Goal: Use online tool/utility: Utilize a website feature to perform a specific function

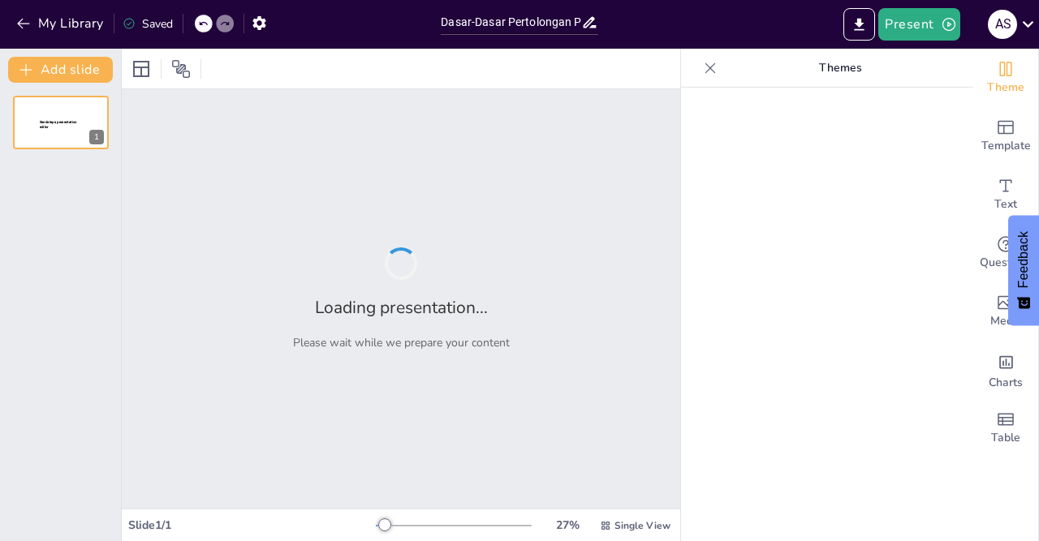
type input "Dasar-Dasar Pertolongan Pertama dalam Kecelakaan"
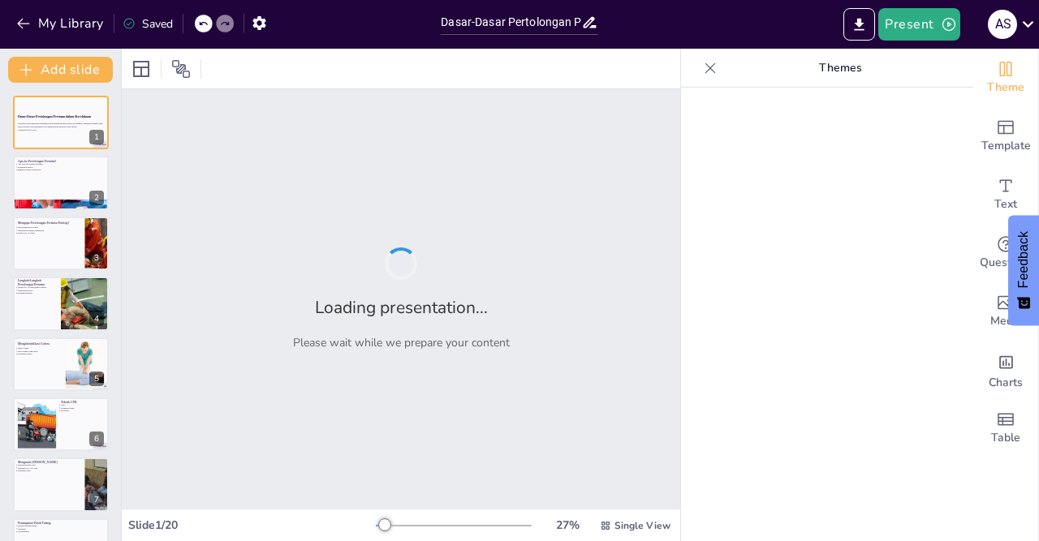
checkbox input "true"
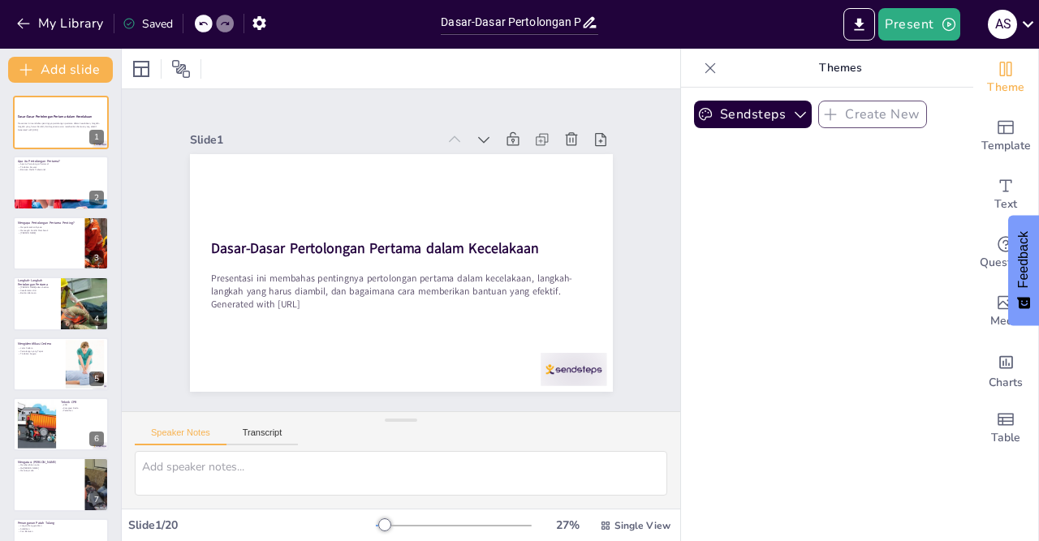
checkbox input "true"
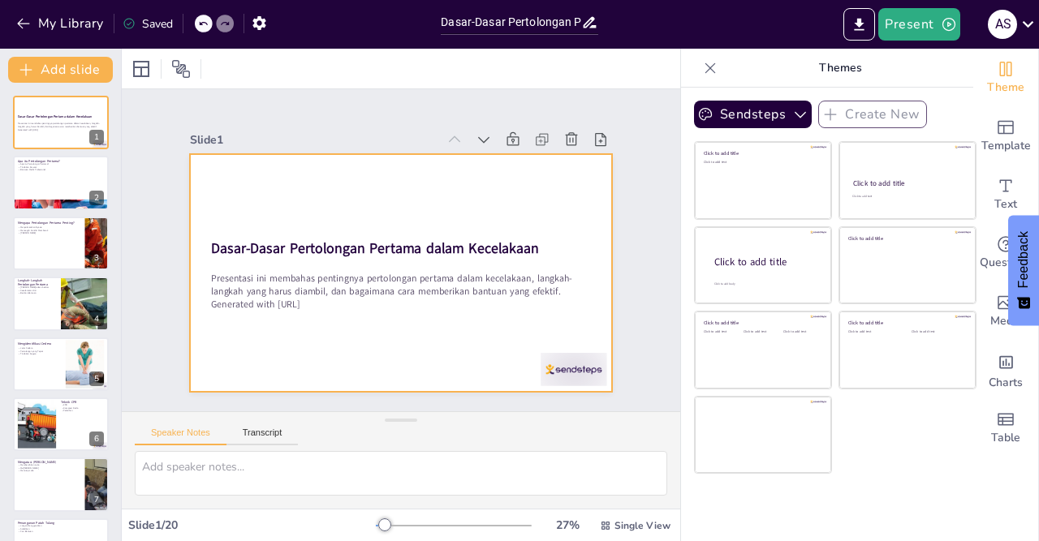
checkbox input "true"
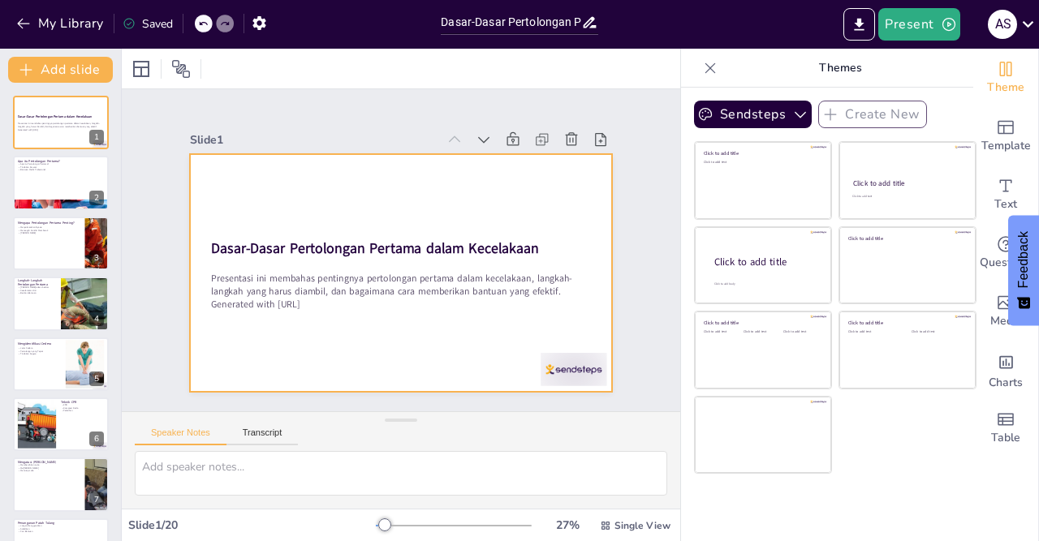
checkbox input "true"
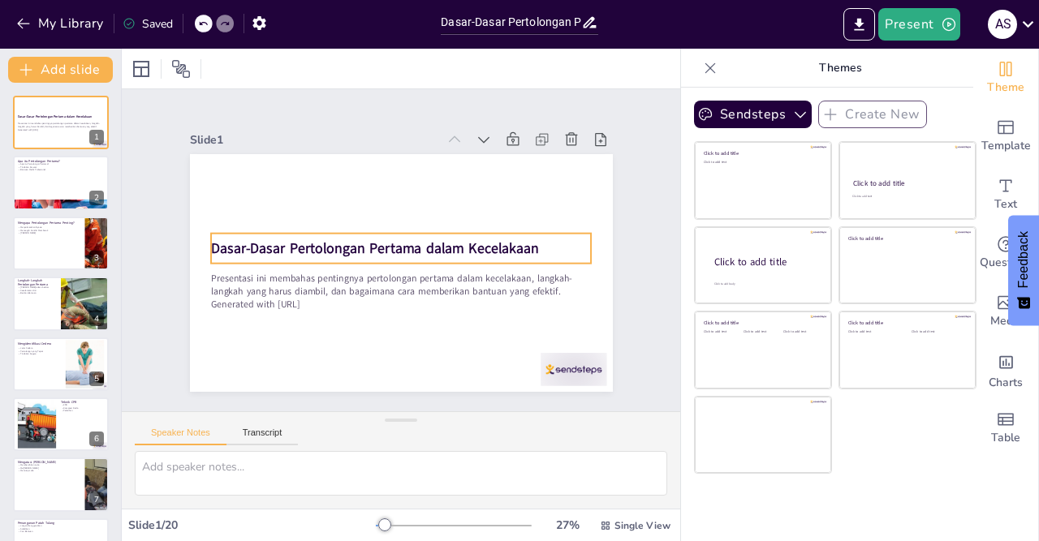
checkbox input "true"
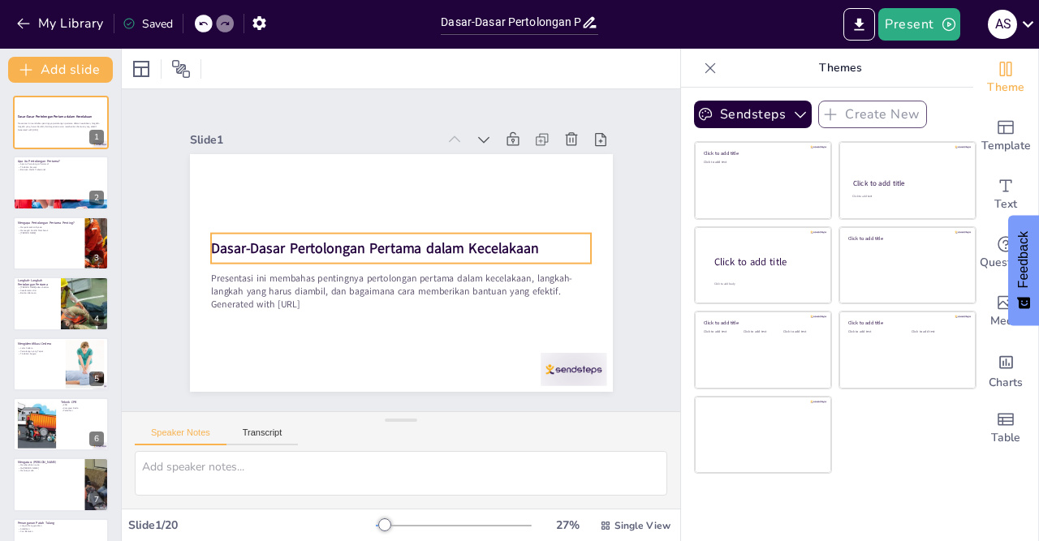
checkbox input "true"
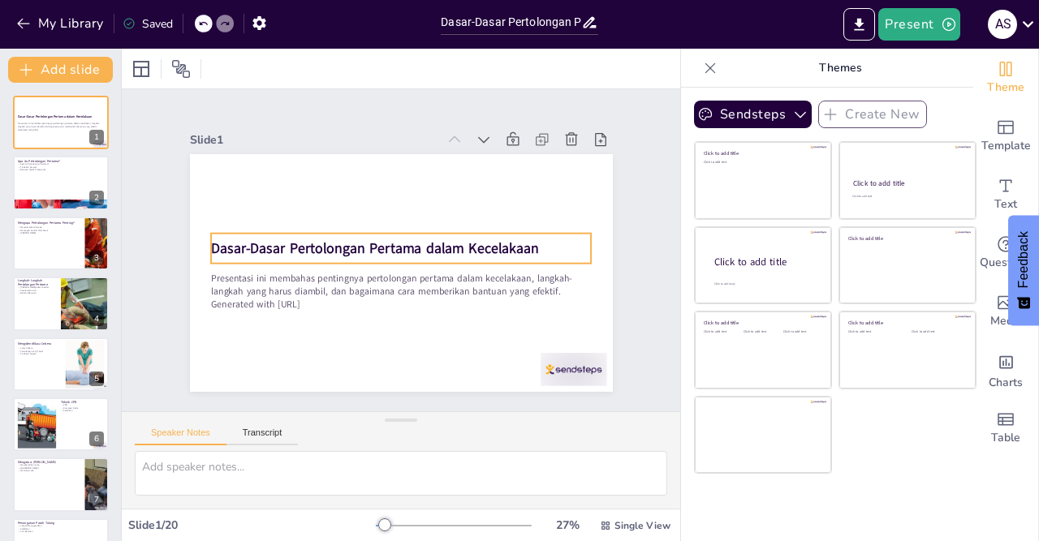
checkbox input "true"
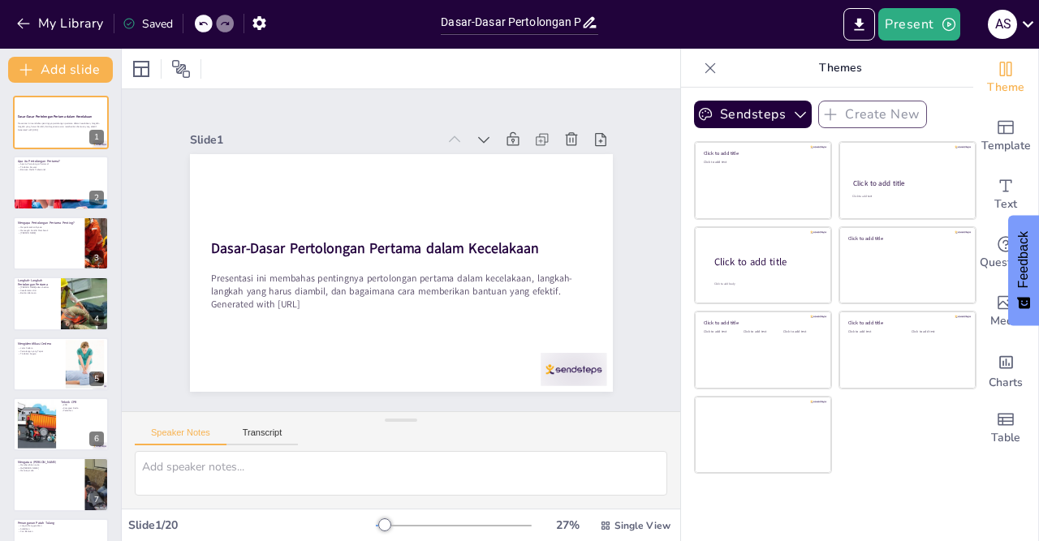
checkbox input "true"
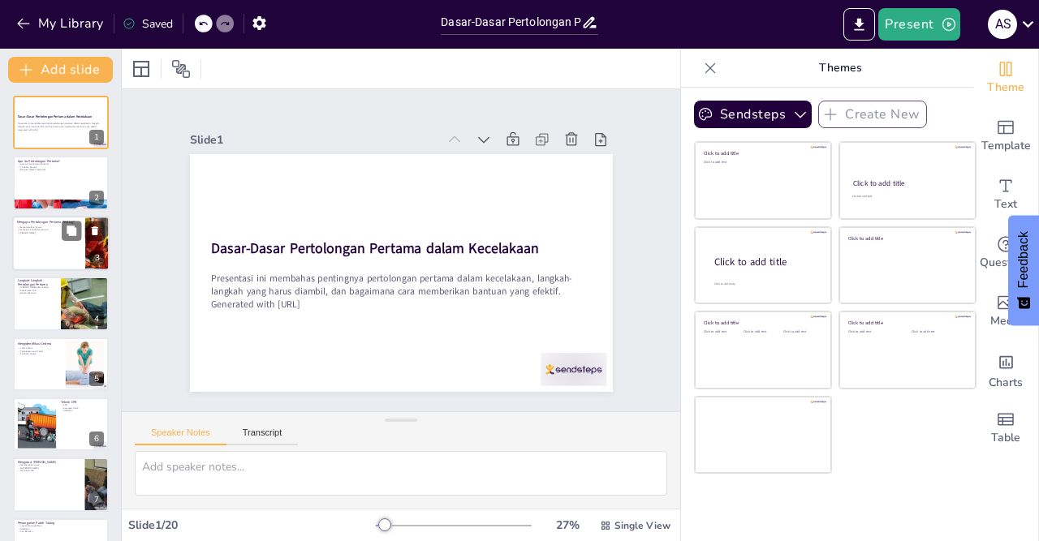
checkbox input "true"
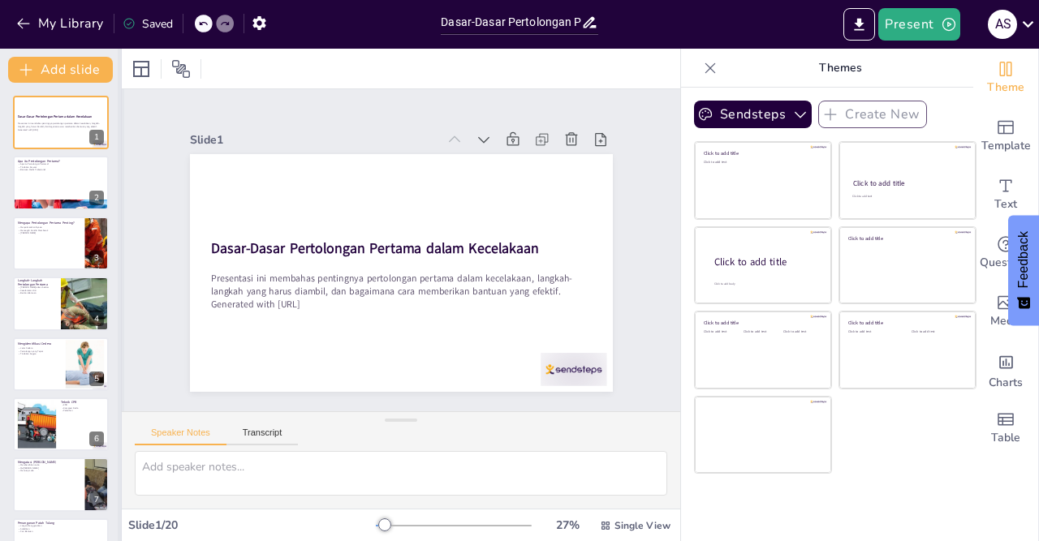
checkbox input "true"
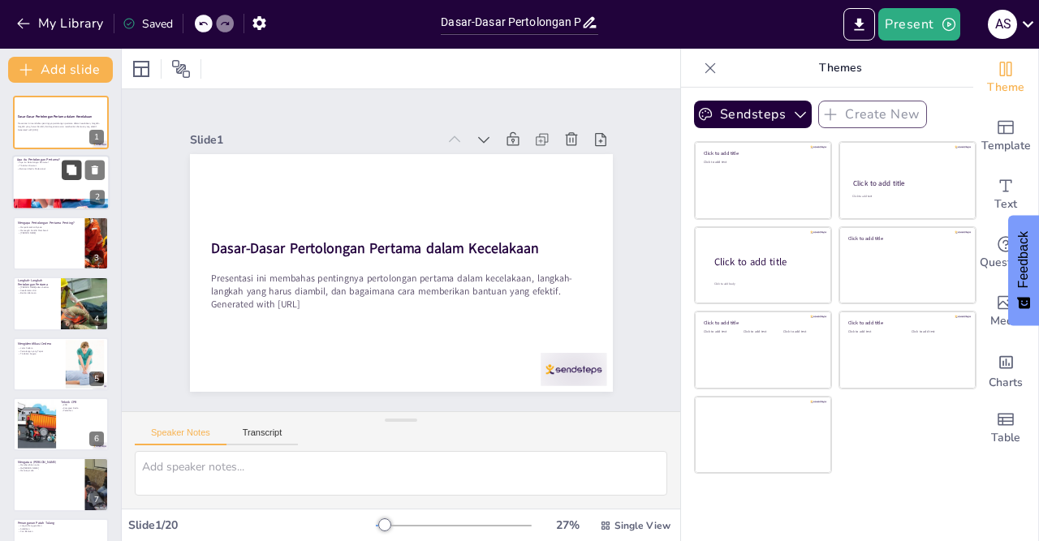
checkbox input "true"
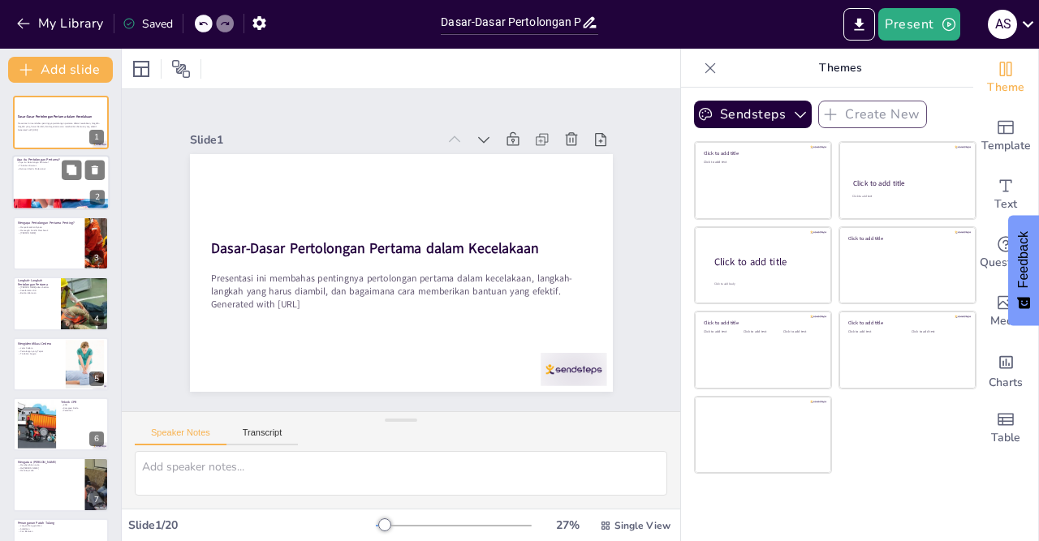
checkbox input "true"
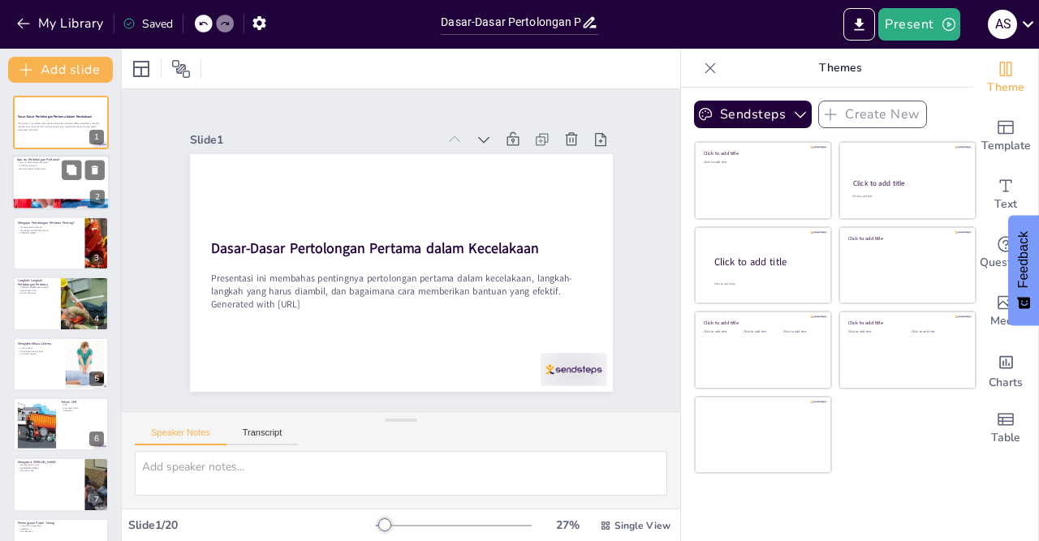
checkbox input "true"
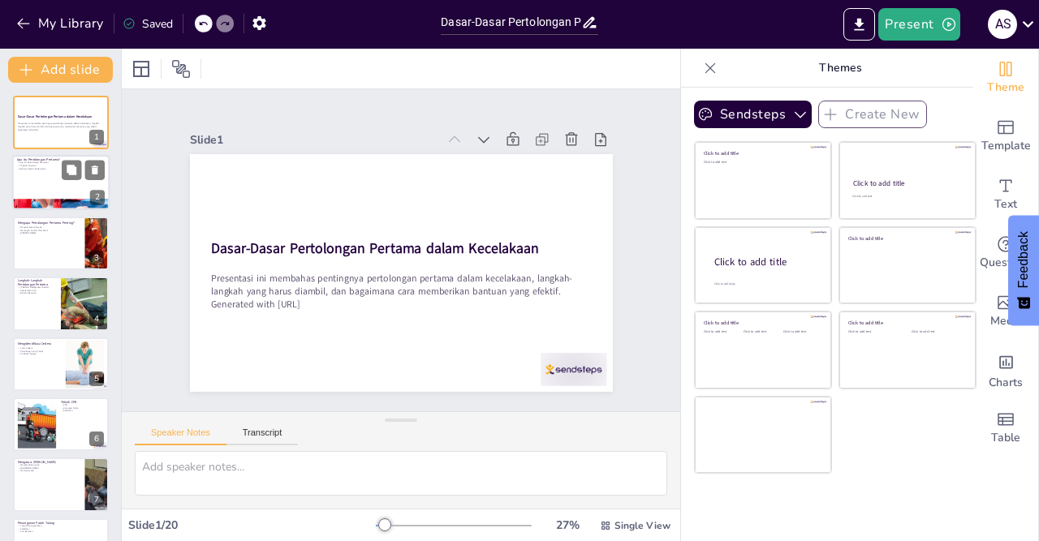
checkbox input "true"
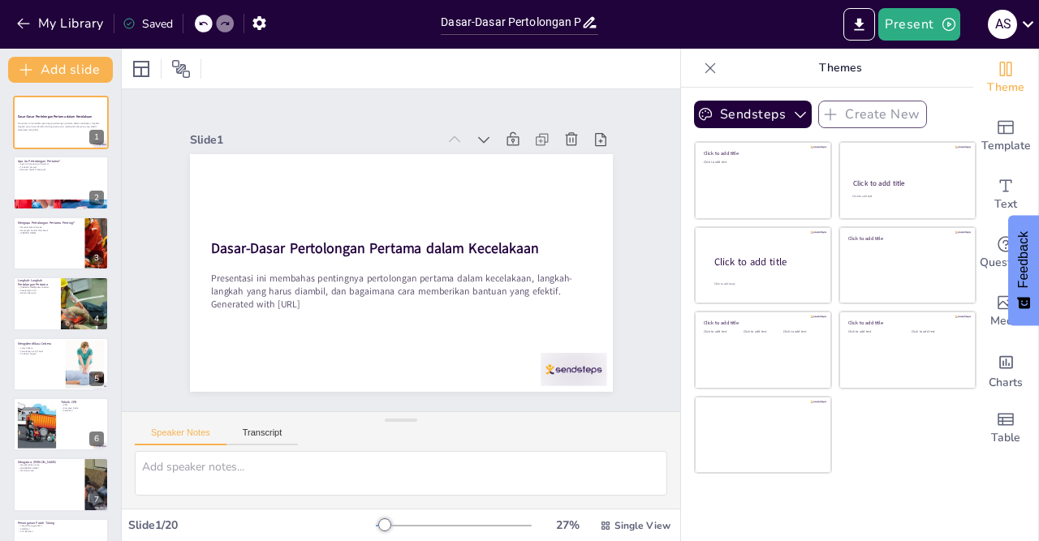
checkbox input "true"
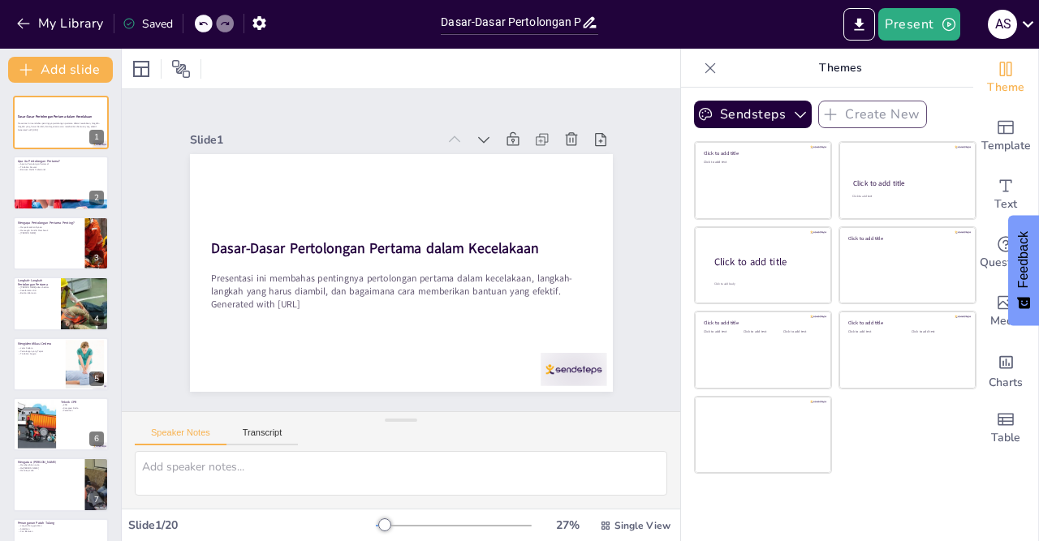
checkbox input "true"
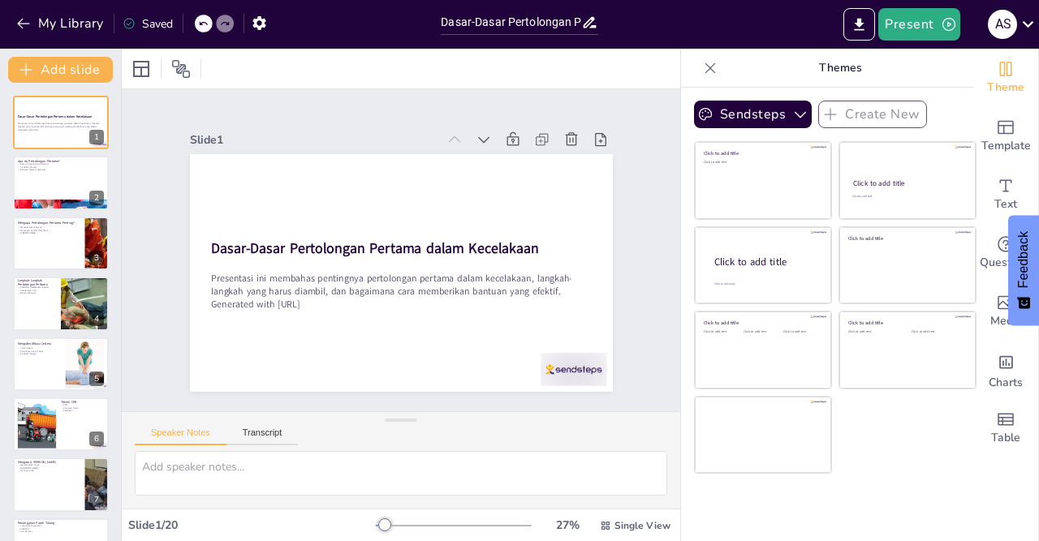
checkbox input "true"
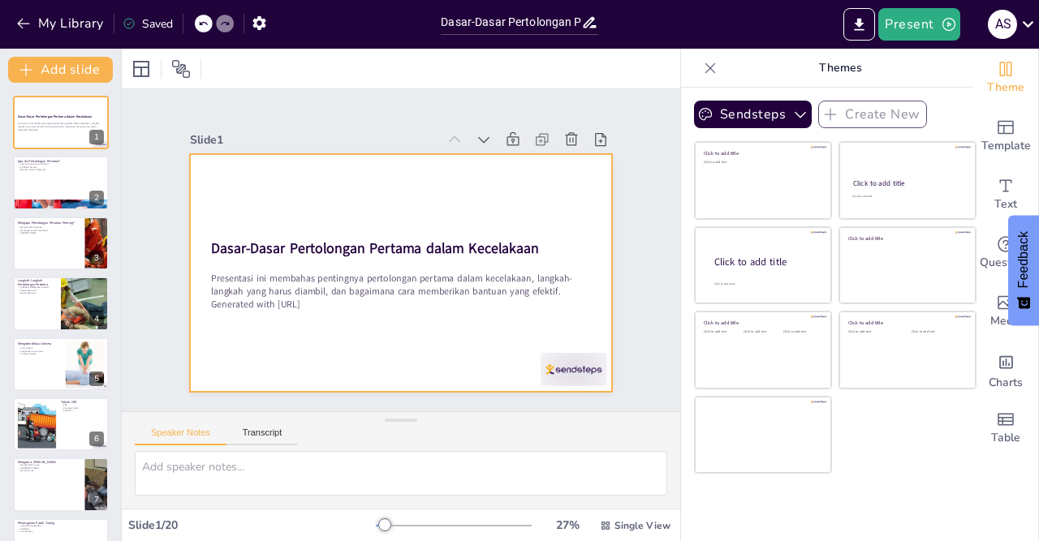
checkbox input "true"
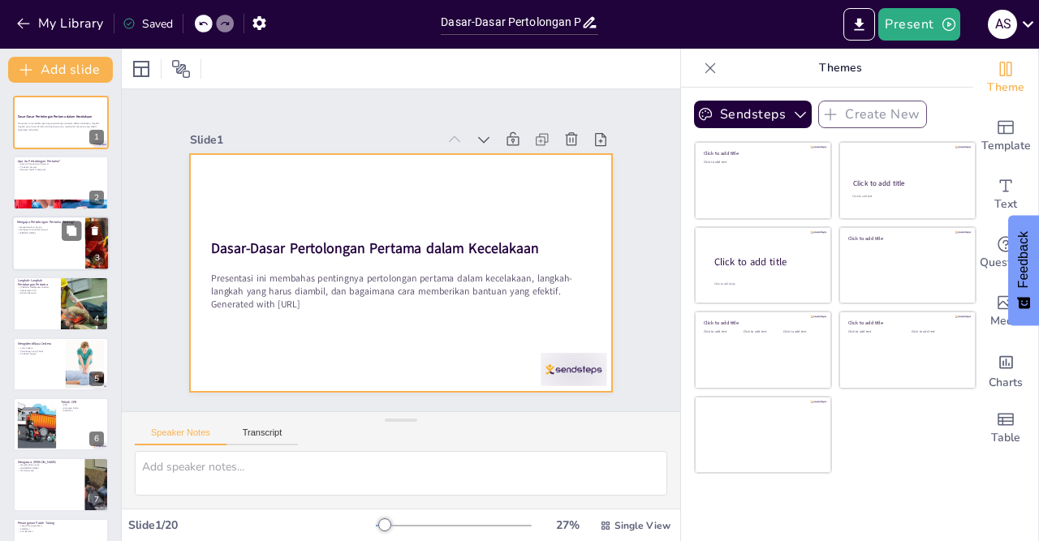
checkbox input "true"
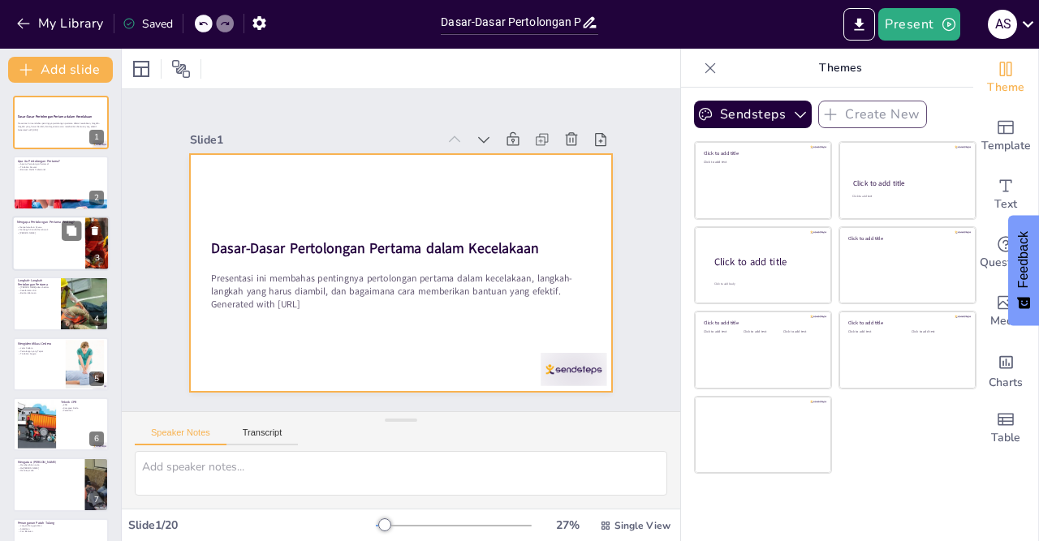
checkbox input "true"
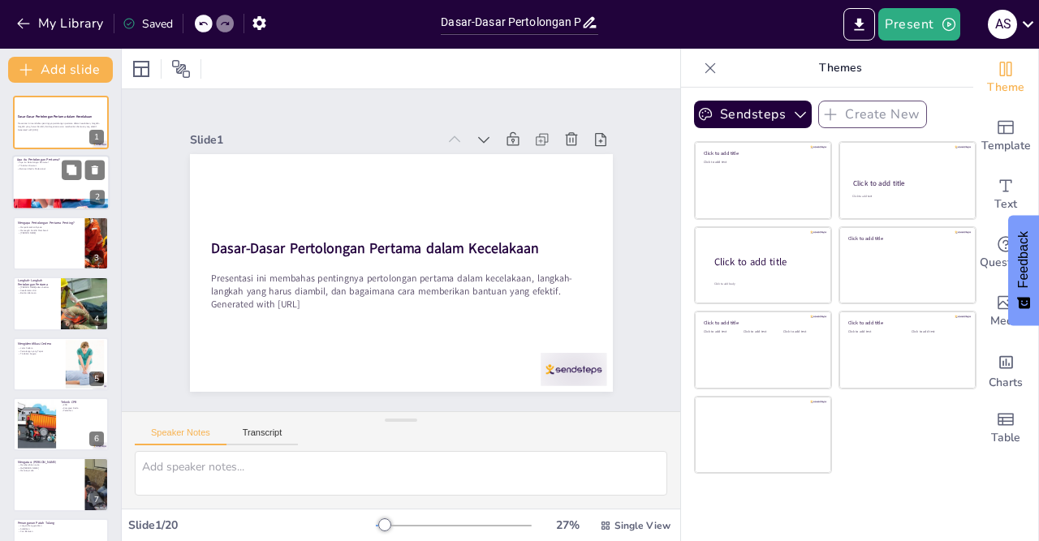
checkbox input "true"
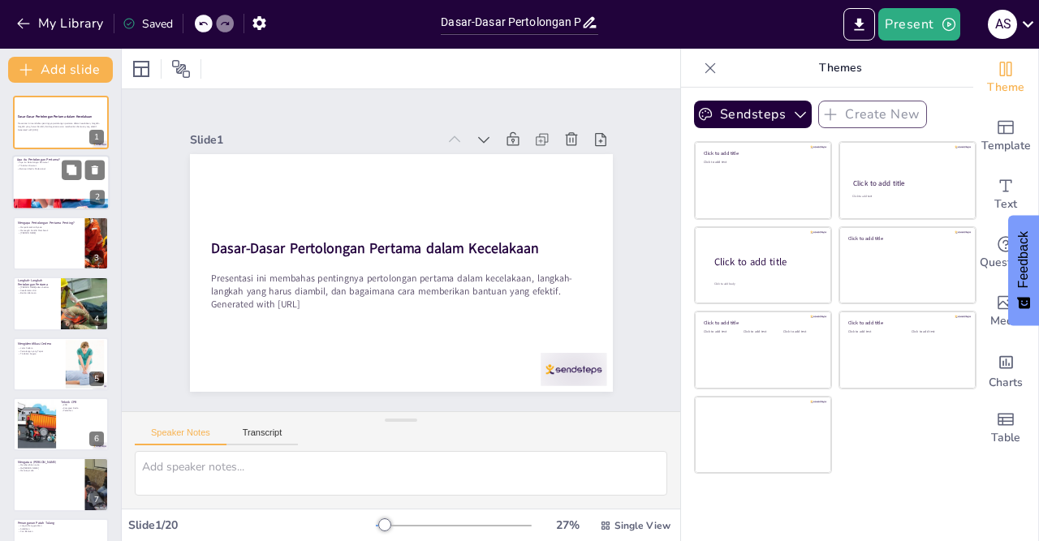
checkbox input "true"
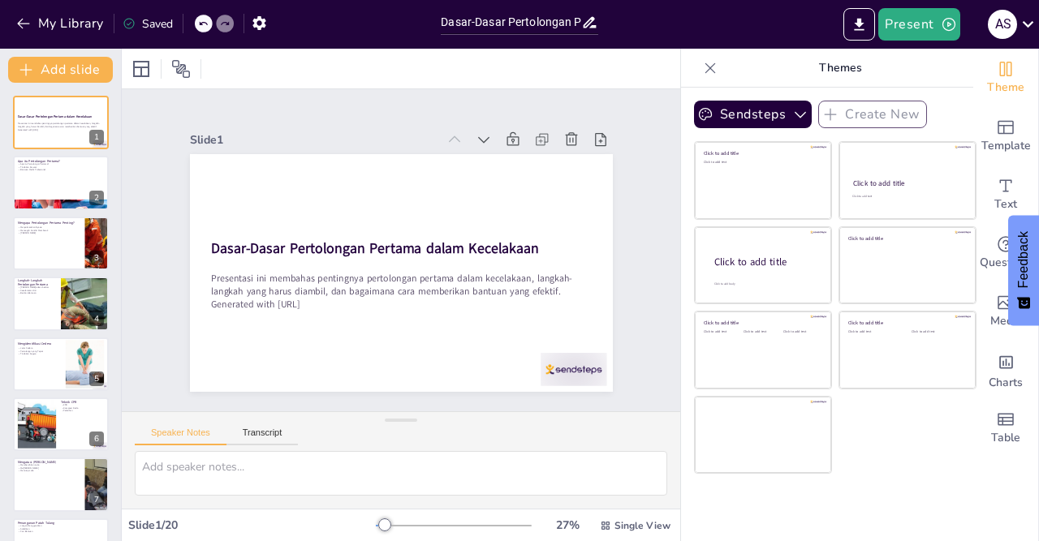
checkbox input "true"
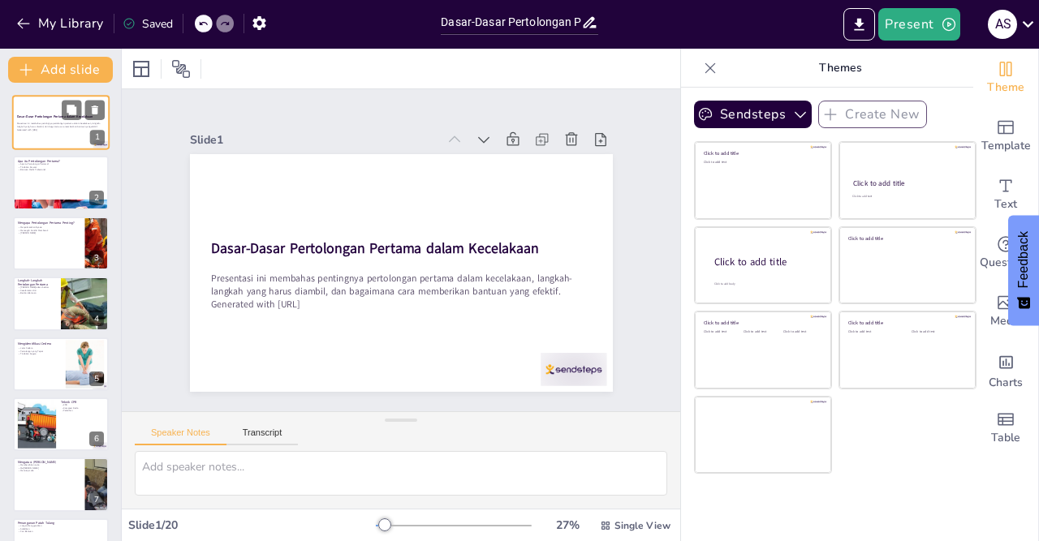
checkbox input "true"
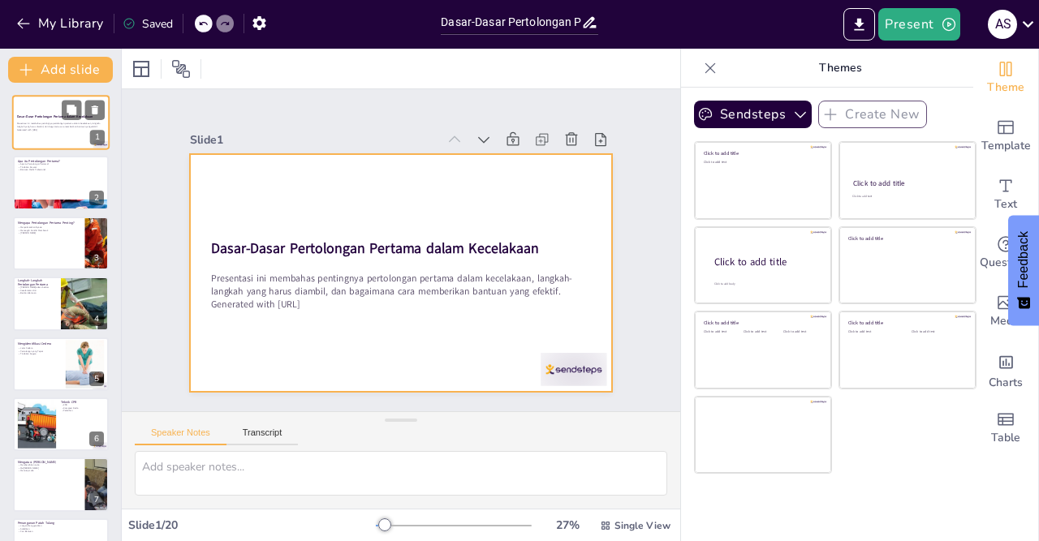
checkbox input "true"
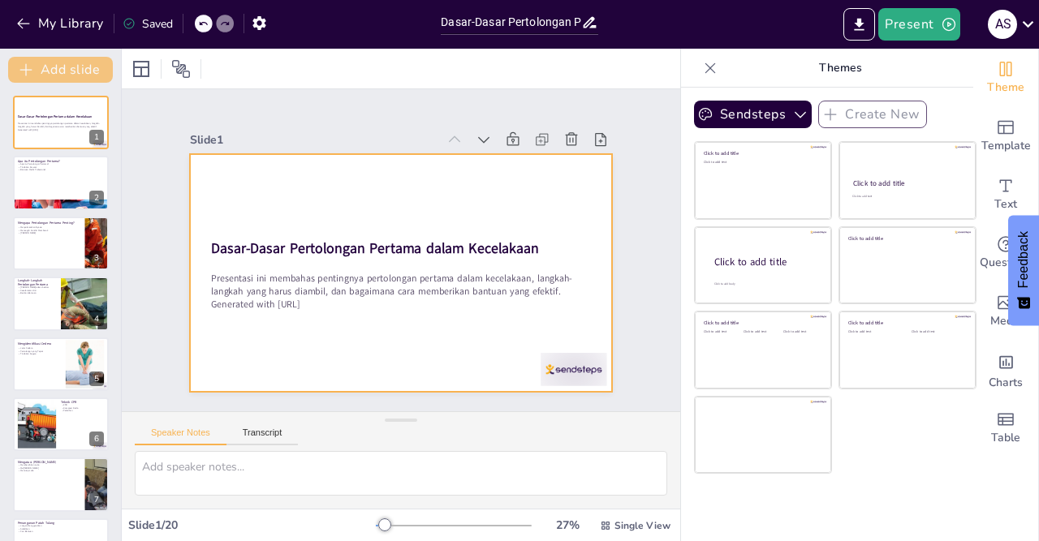
checkbox input "true"
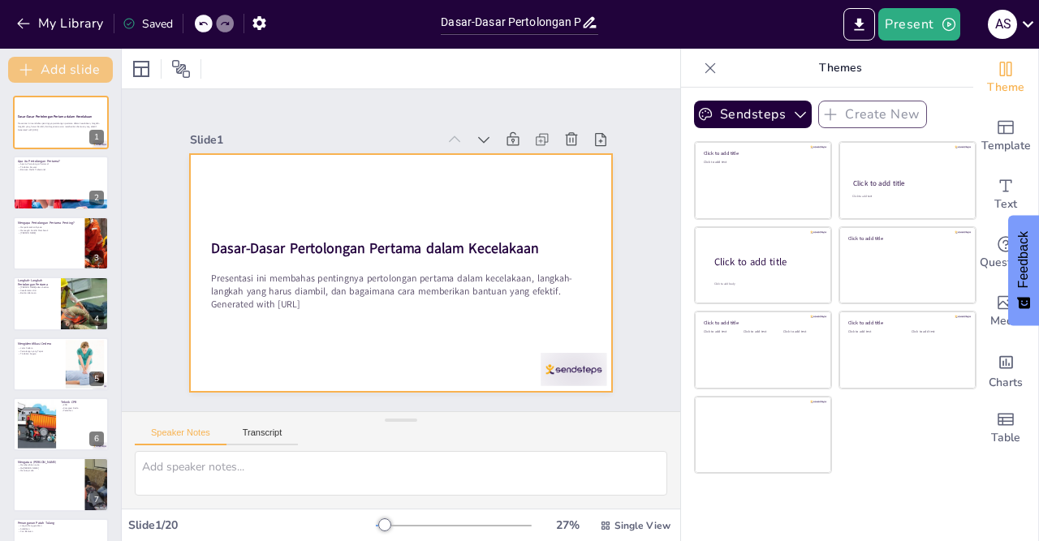
checkbox input "true"
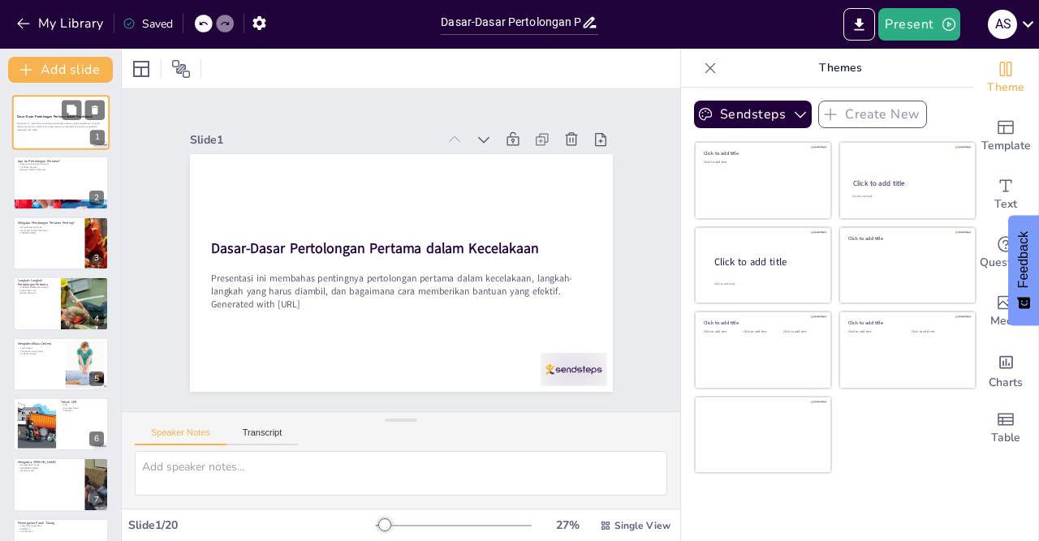
checkbox input "true"
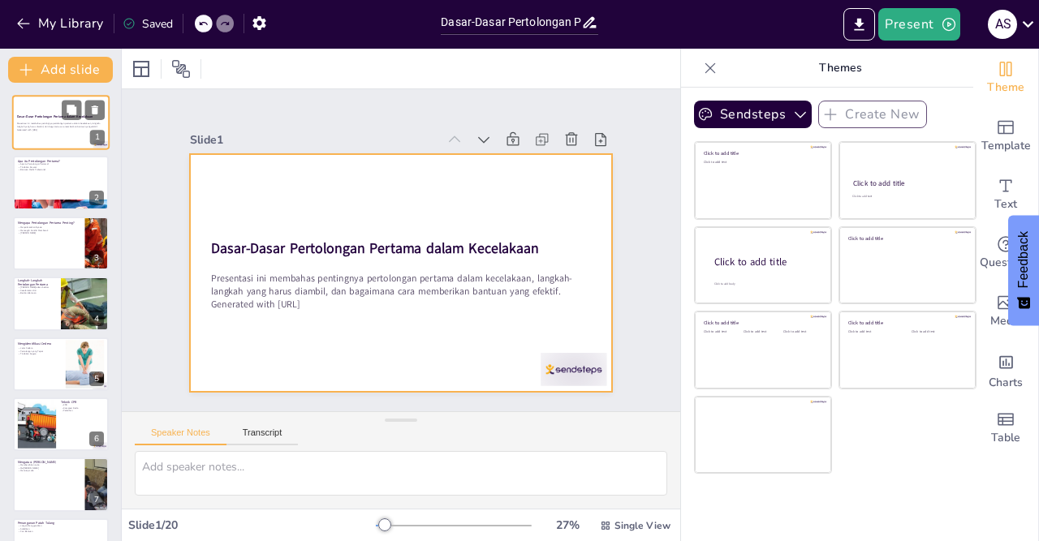
checkbox input "true"
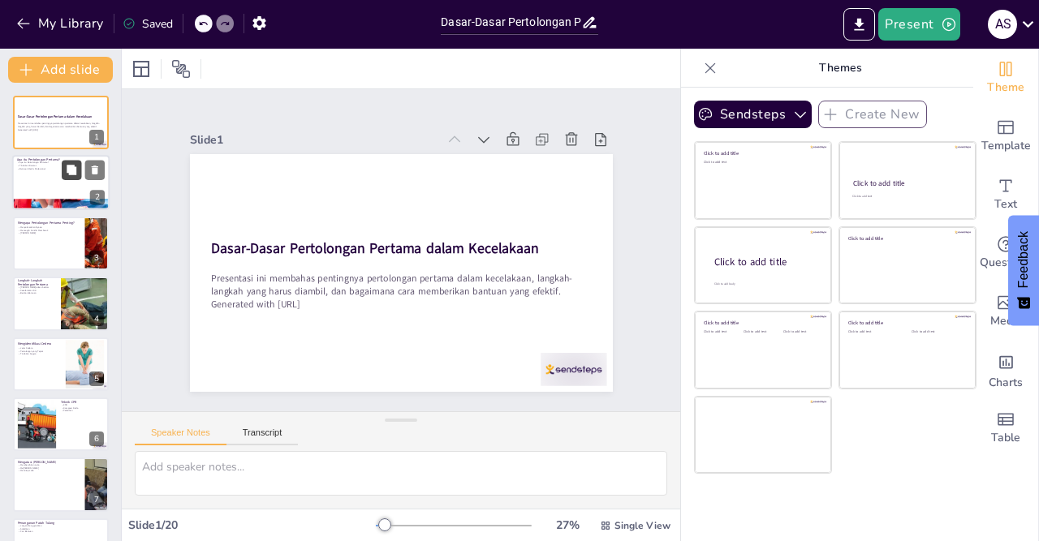
checkbox input "true"
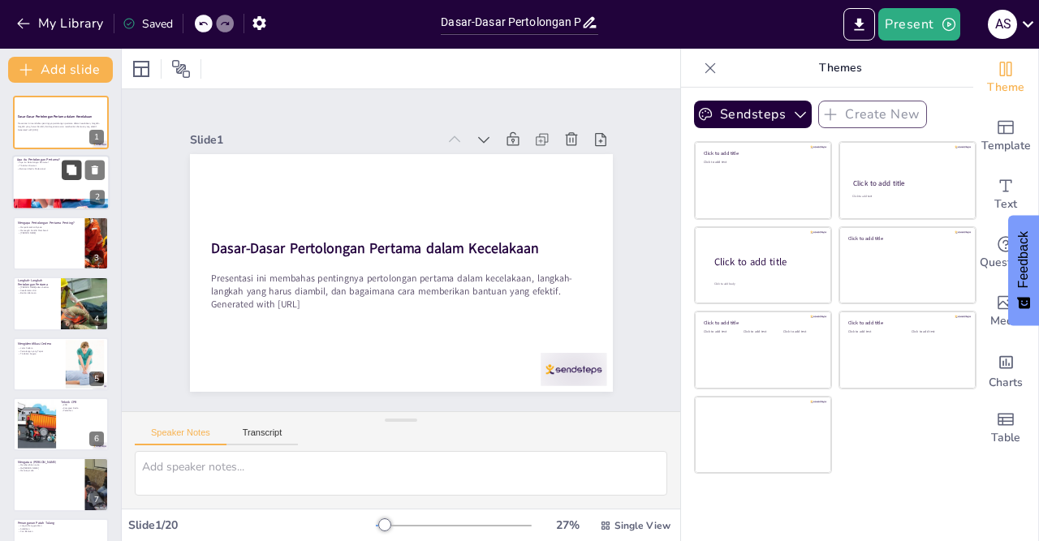
checkbox input "true"
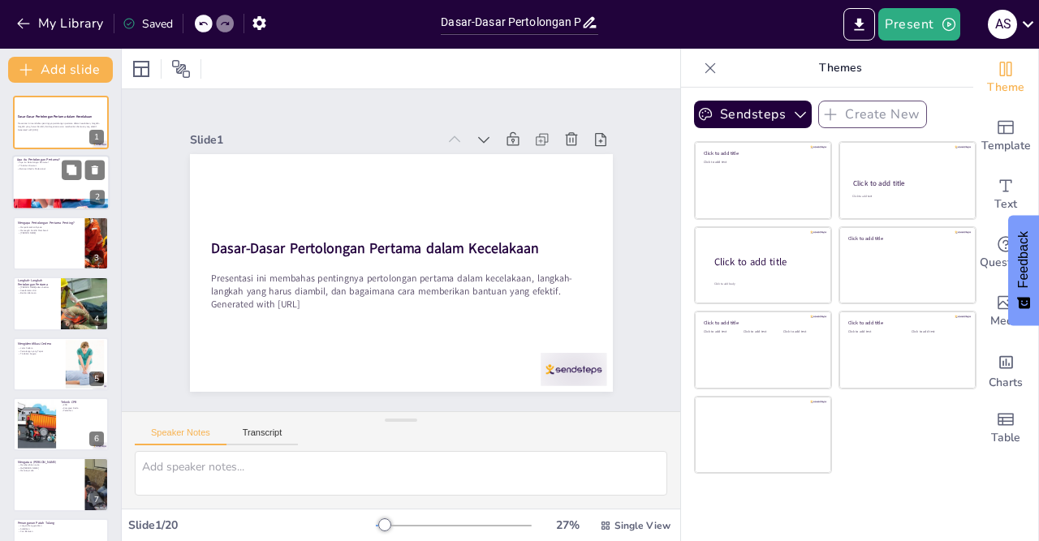
checkbox input "true"
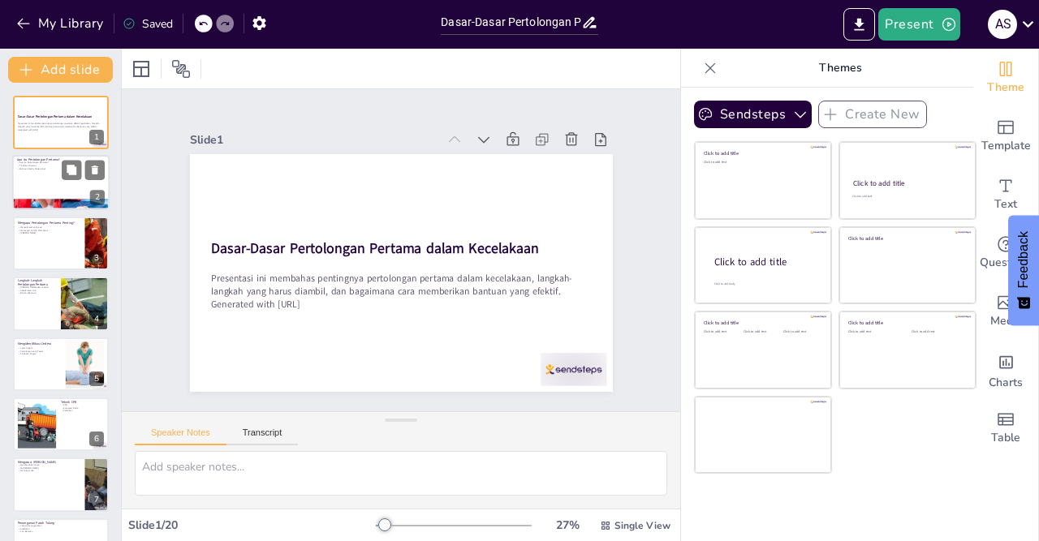
click at [39, 179] on div at bounding box center [60, 183] width 97 height 55
type textarea "Pertolongan pertama adalah tindakan awal yang sangat penting dalam situasi daru…"
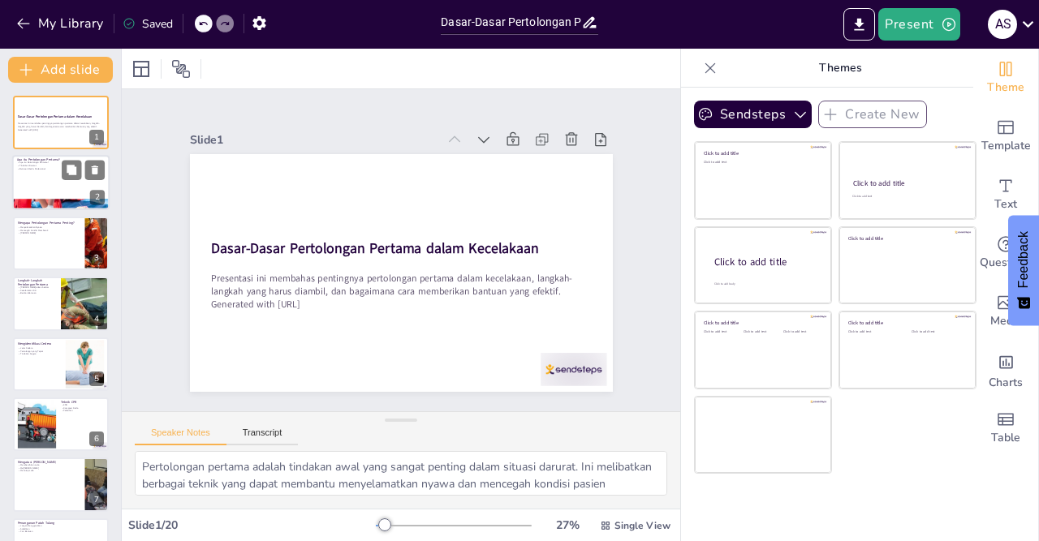
checkbox input "true"
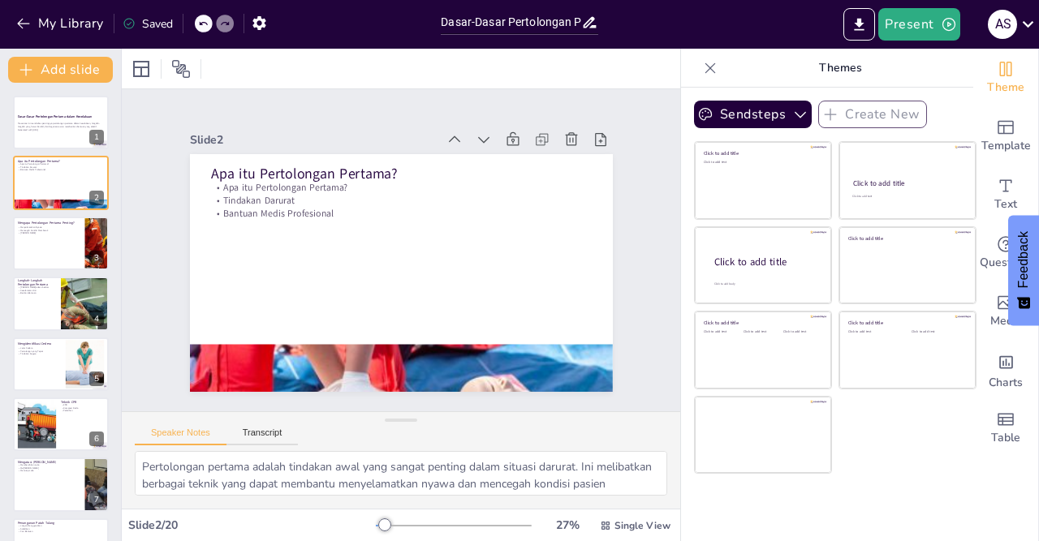
checkbox input "true"
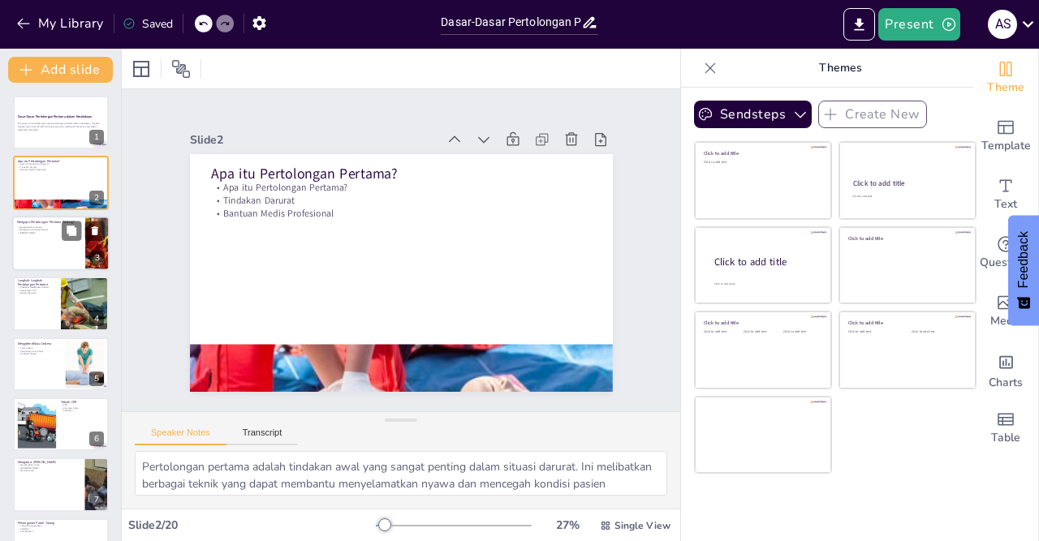
checkbox input "true"
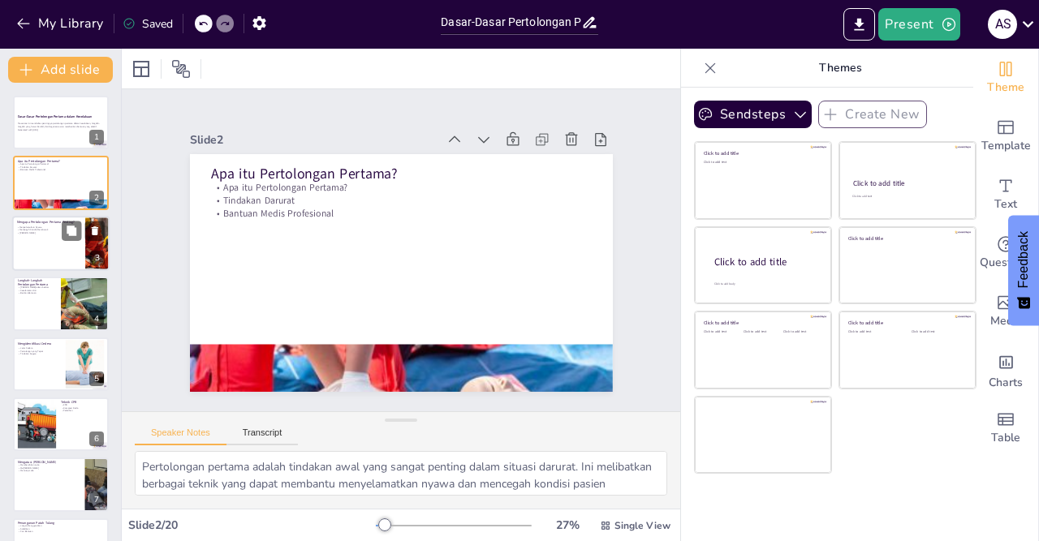
checkbox input "true"
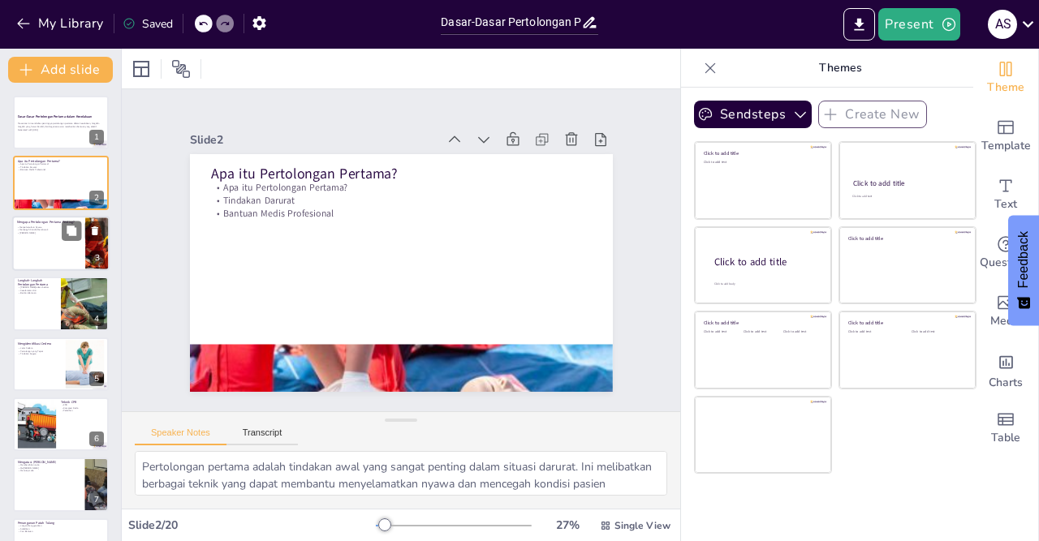
click at [53, 238] on div at bounding box center [60, 243] width 97 height 55
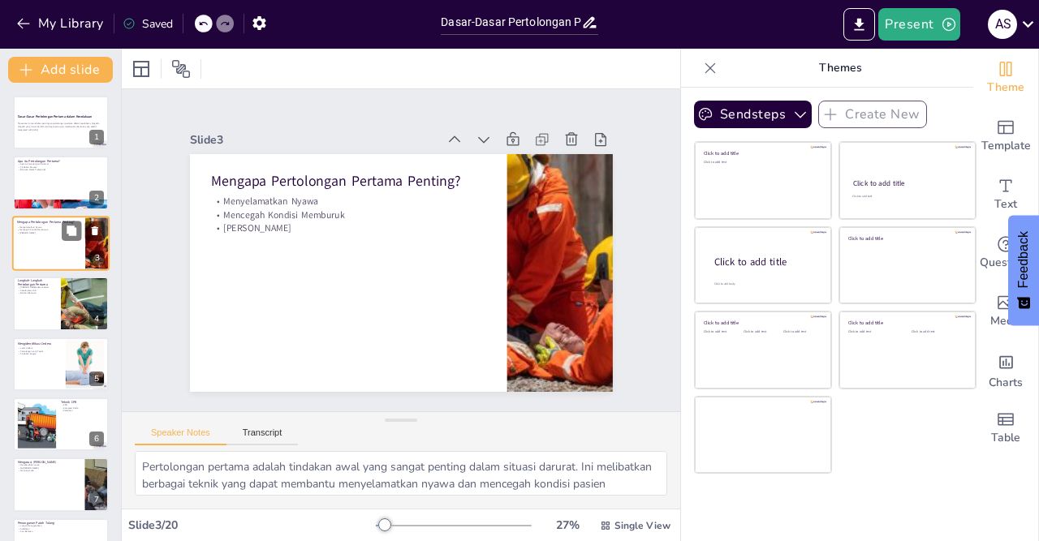
type textarea "Tindakan yang cepat dan tepat dalam memberikan pertolongan pertama dapat menyel…"
checkbox input "true"
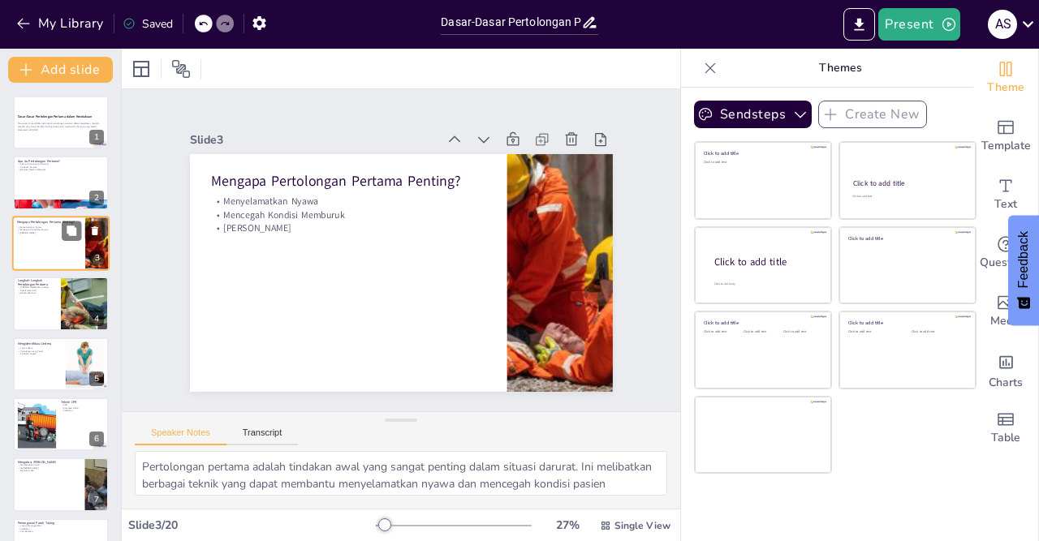
checkbox input "true"
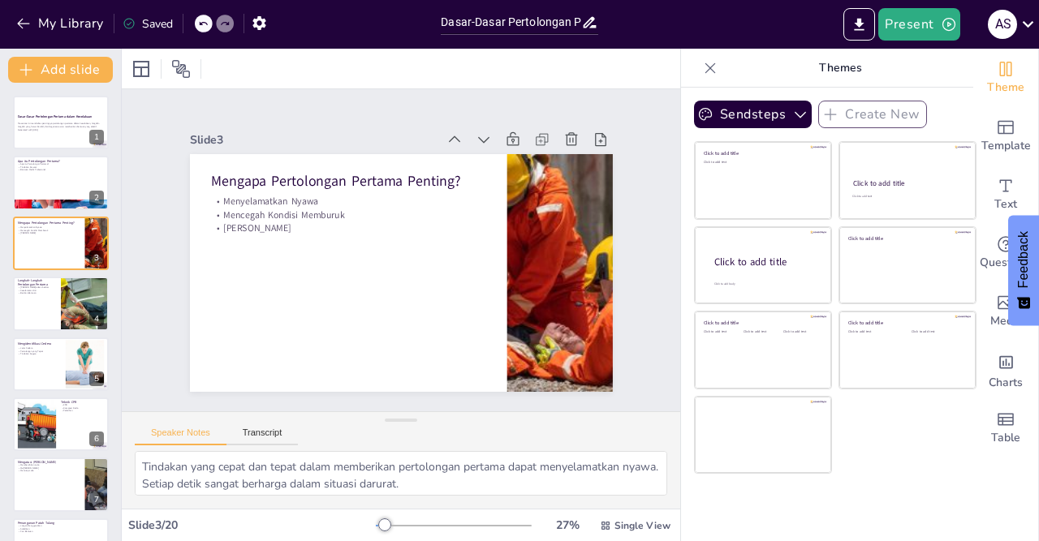
checkbox input "true"
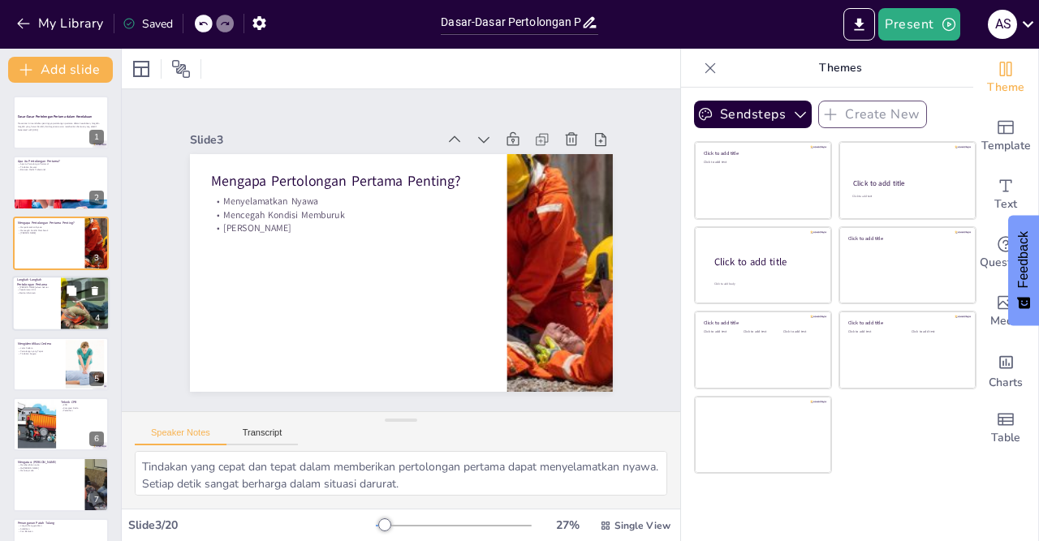
checkbox input "true"
click at [40, 305] on div at bounding box center [60, 303] width 97 height 55
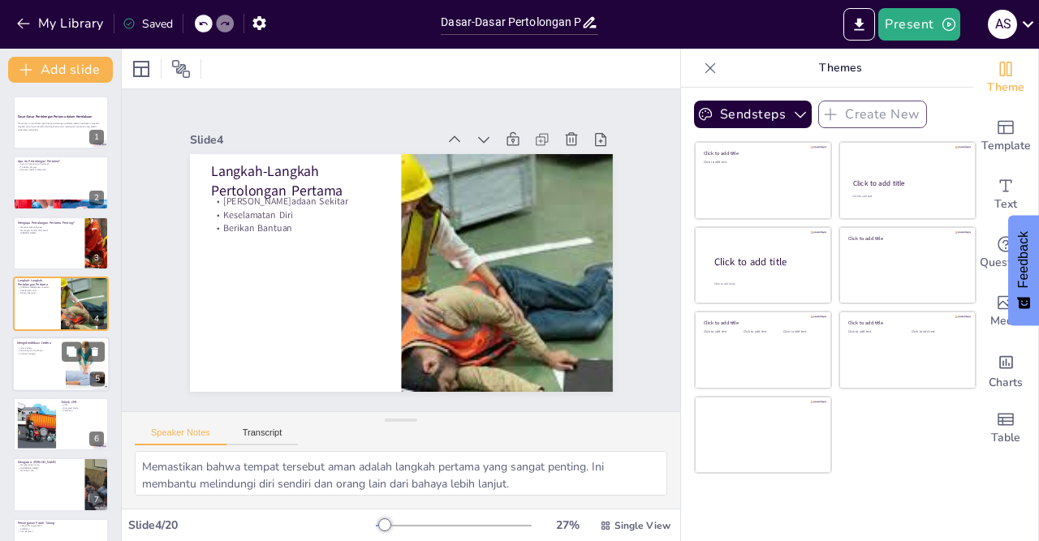
click at [47, 358] on div at bounding box center [60, 364] width 97 height 55
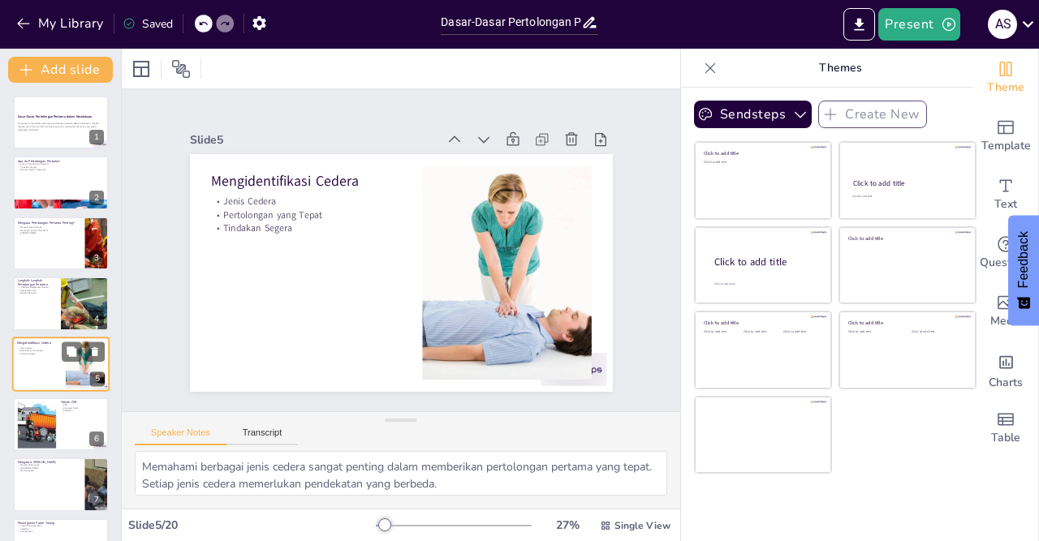
scroll to position [52, 0]
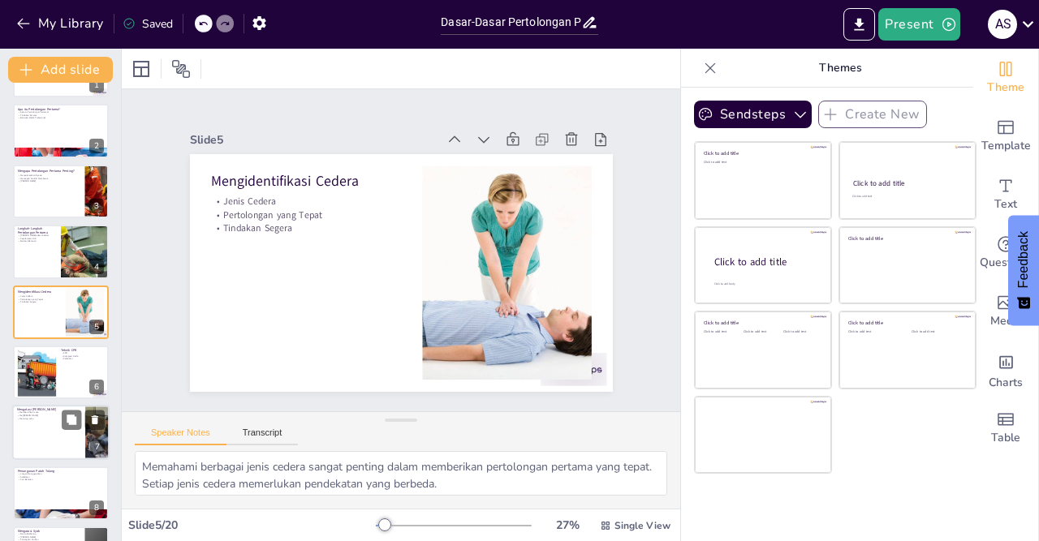
click at [46, 435] on div at bounding box center [60, 433] width 97 height 55
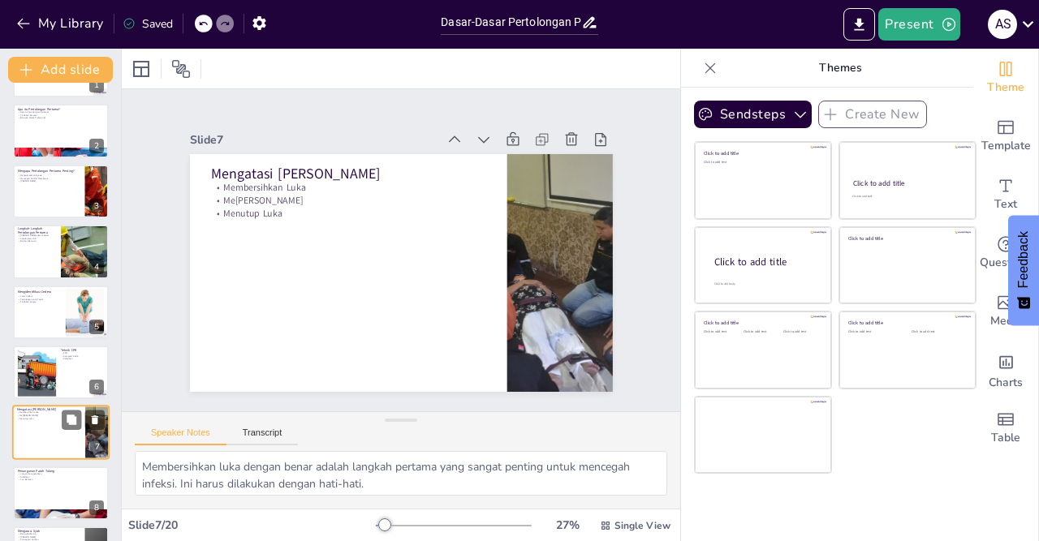
scroll to position [173, 0]
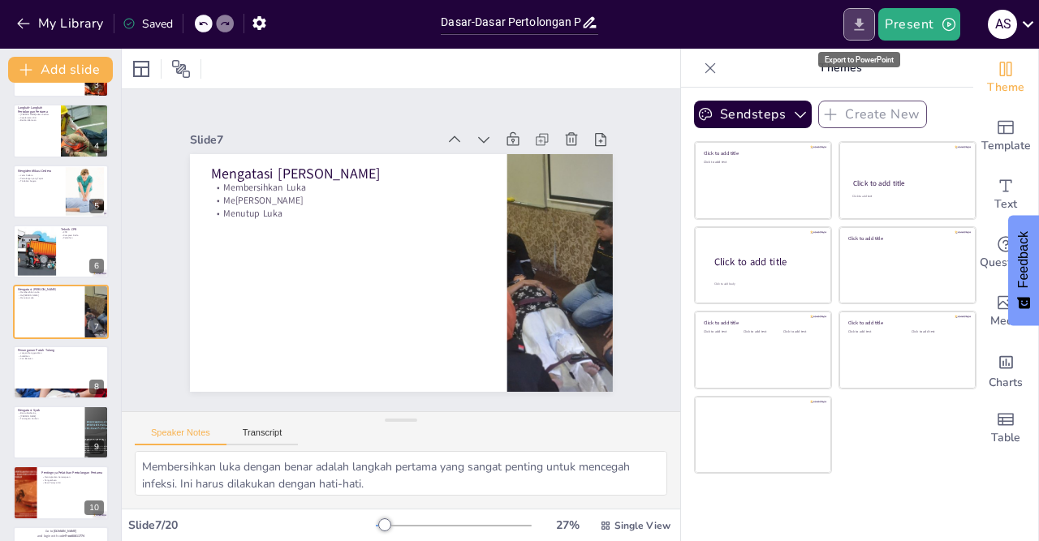
click at [861, 27] on icon "Export to PowerPoint" at bounding box center [858, 24] width 17 height 17
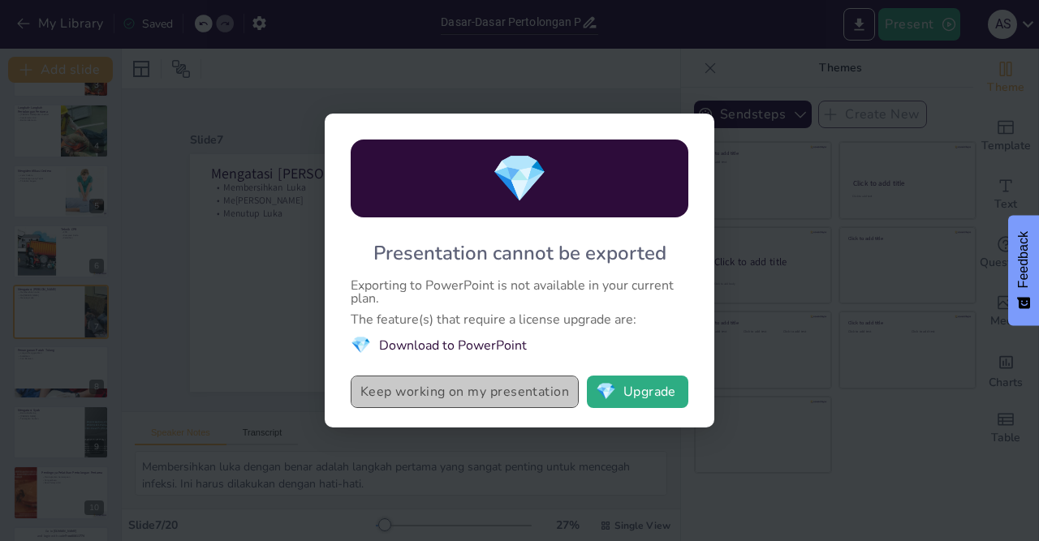
click at [480, 394] on button "Keep working on my presentation" at bounding box center [465, 392] width 228 height 32
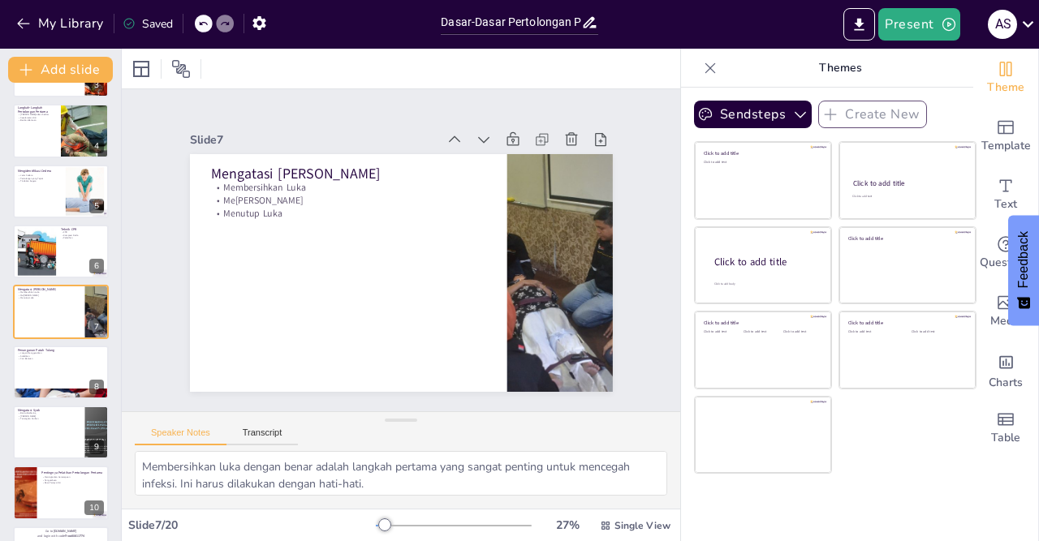
click at [845, 69] on p "Themes" at bounding box center [840, 68] width 234 height 39
click at [1028, 24] on icon at bounding box center [1027, 24] width 11 height 6
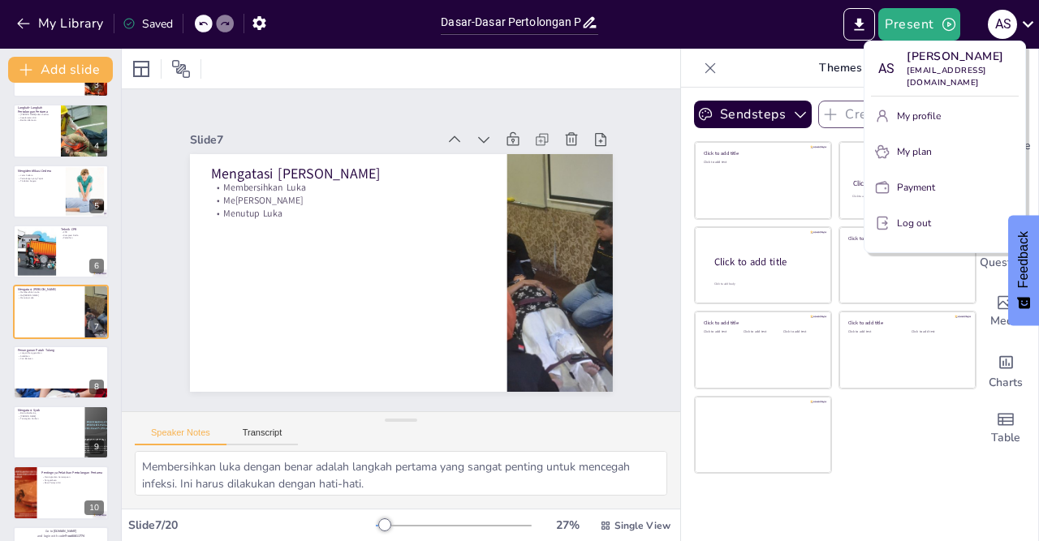
click at [767, 24] on div at bounding box center [519, 270] width 1039 height 541
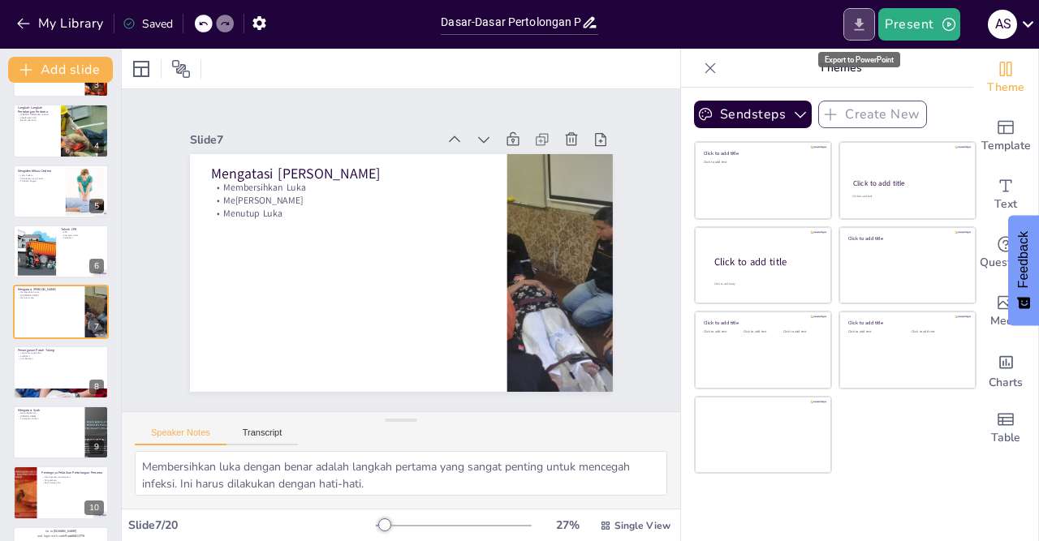
click at [862, 24] on icon "Export to PowerPoint" at bounding box center [859, 24] width 10 height 12
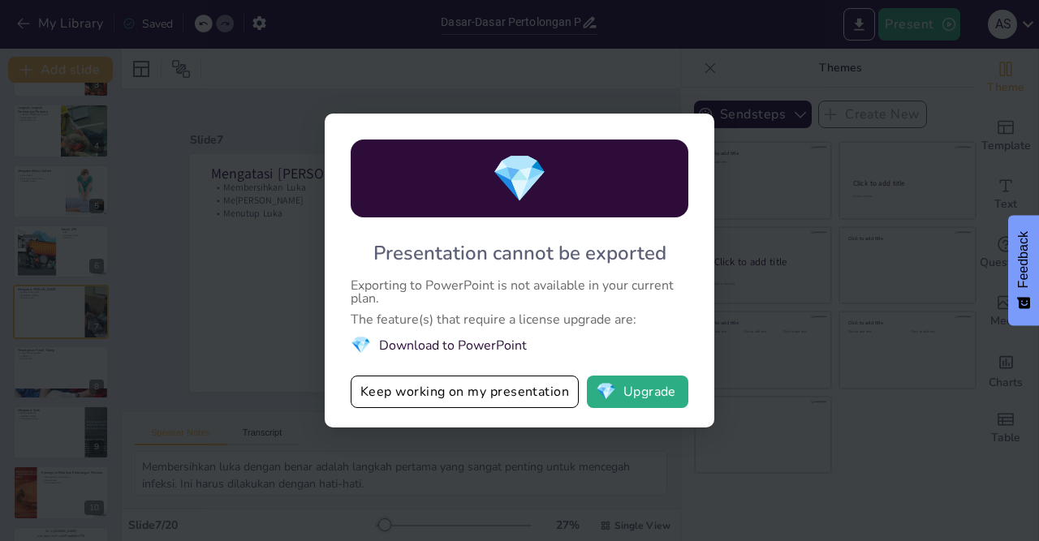
click at [471, 342] on li "💎 Download to PowerPoint" at bounding box center [520, 345] width 338 height 22
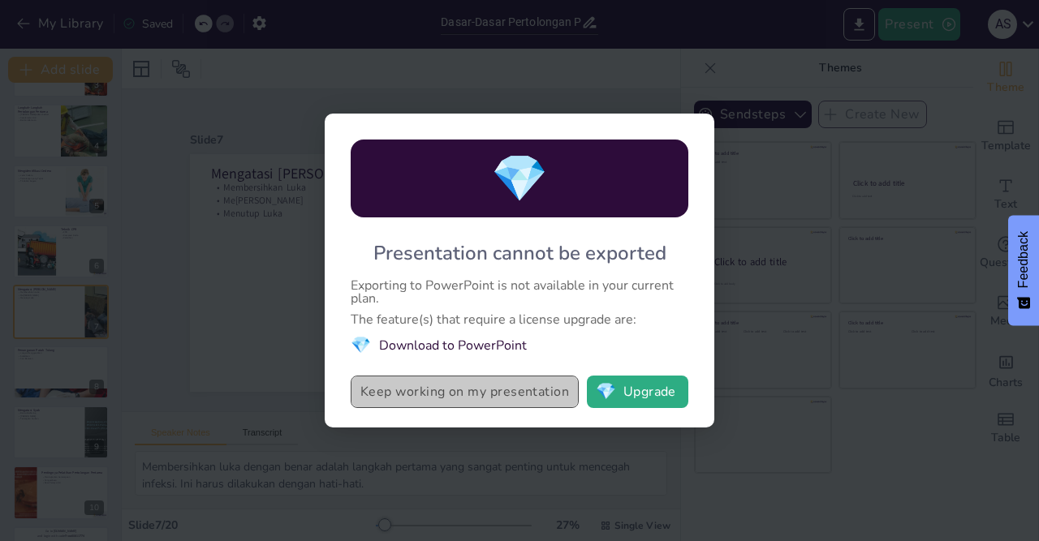
click at [484, 389] on button "Keep working on my presentation" at bounding box center [465, 392] width 228 height 32
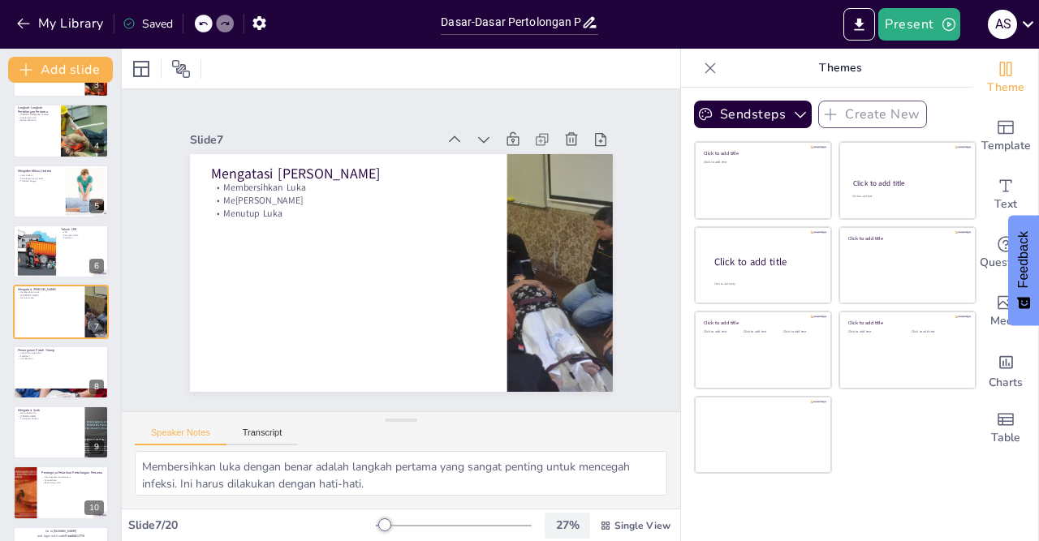
scroll to position [2, 0]
click at [917, 22] on button "Present" at bounding box center [918, 24] width 81 height 32
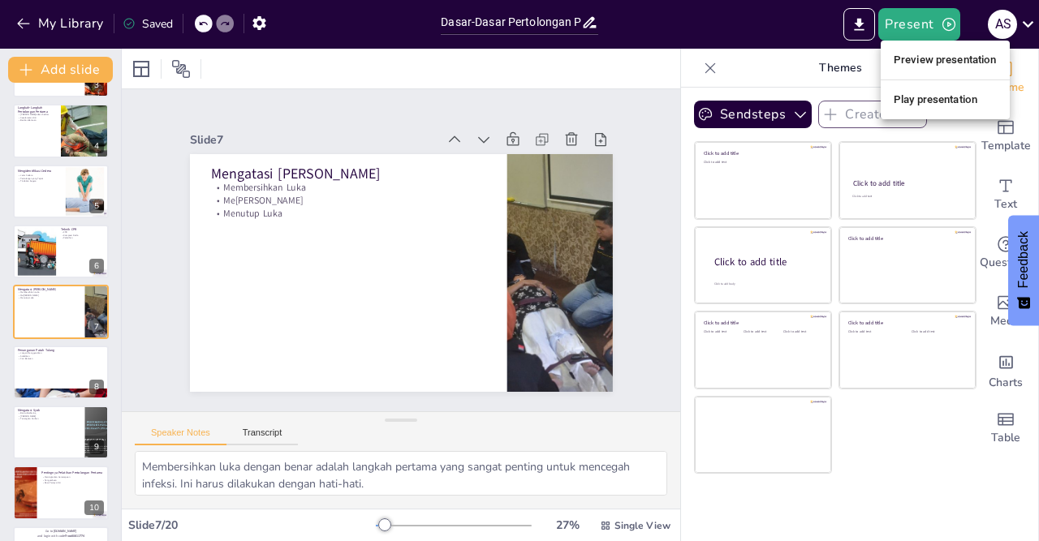
click at [858, 23] on div at bounding box center [519, 270] width 1039 height 541
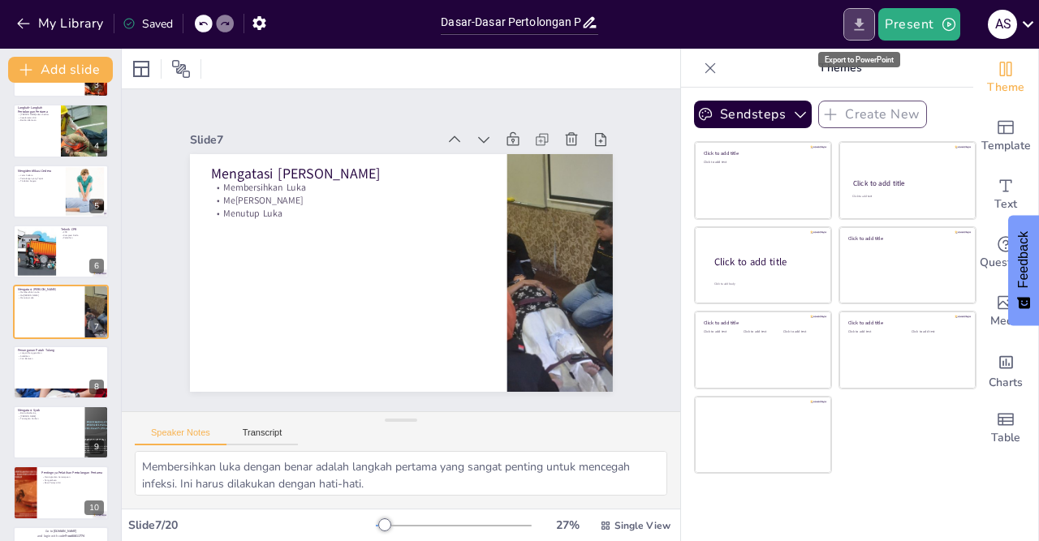
click at [864, 19] on icon "Export to PowerPoint" at bounding box center [858, 24] width 17 height 17
click at [861, 27] on icon "Export to PowerPoint" at bounding box center [859, 24] width 10 height 12
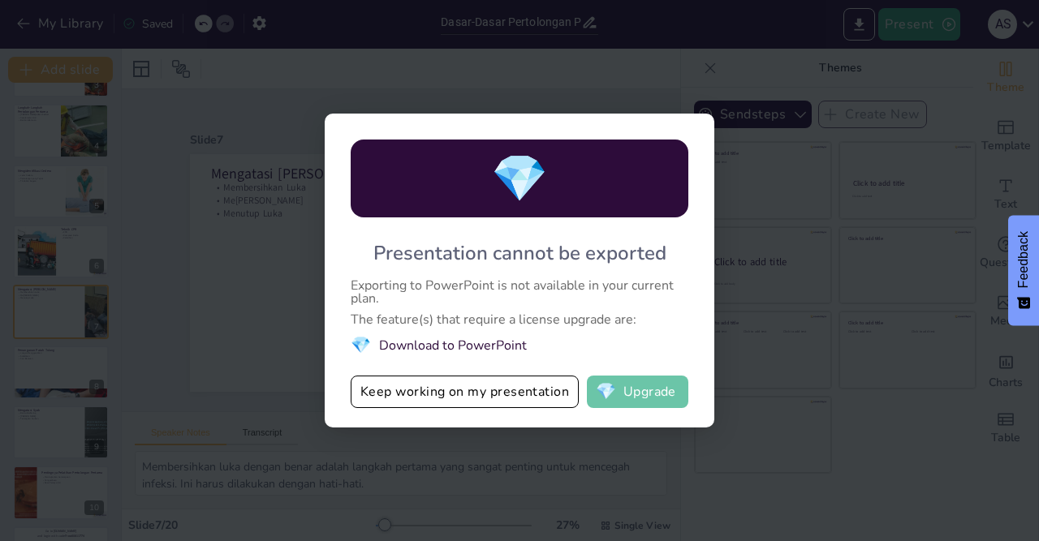
click at [626, 394] on button "💎 Upgrade" at bounding box center [637, 392] width 101 height 32
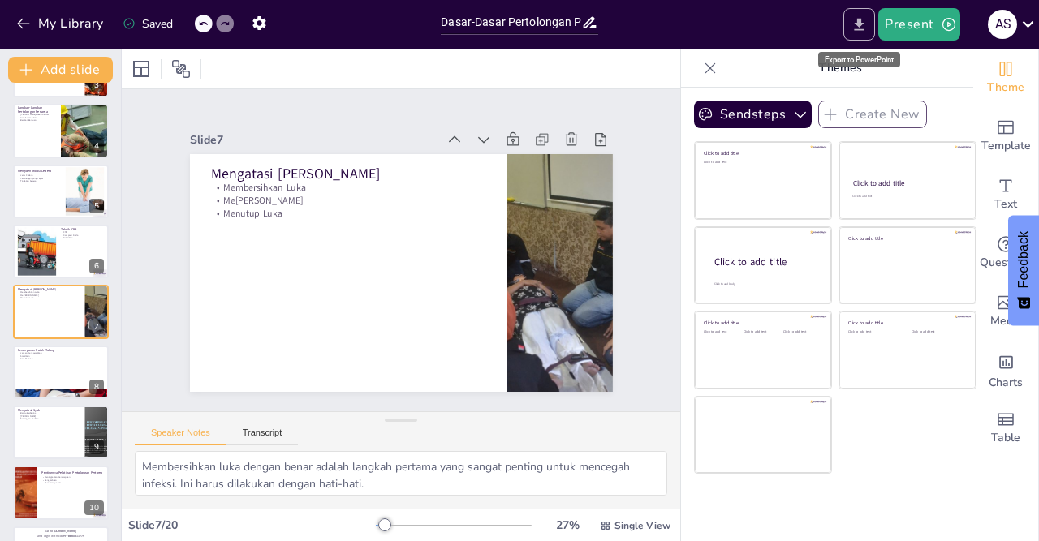
click at [856, 23] on icon "Export to PowerPoint" at bounding box center [858, 24] width 17 height 17
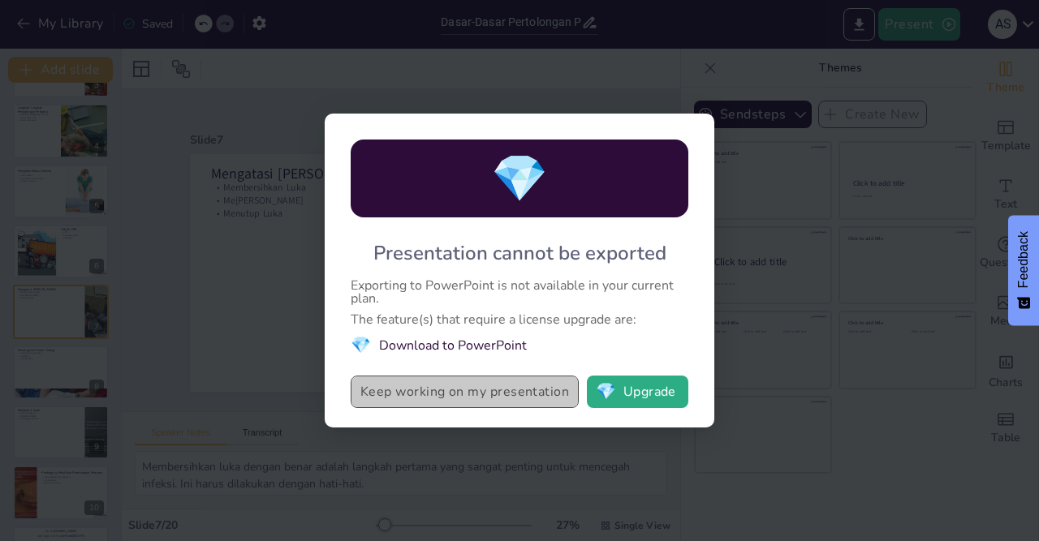
click at [439, 400] on button "Keep working on my presentation" at bounding box center [465, 392] width 228 height 32
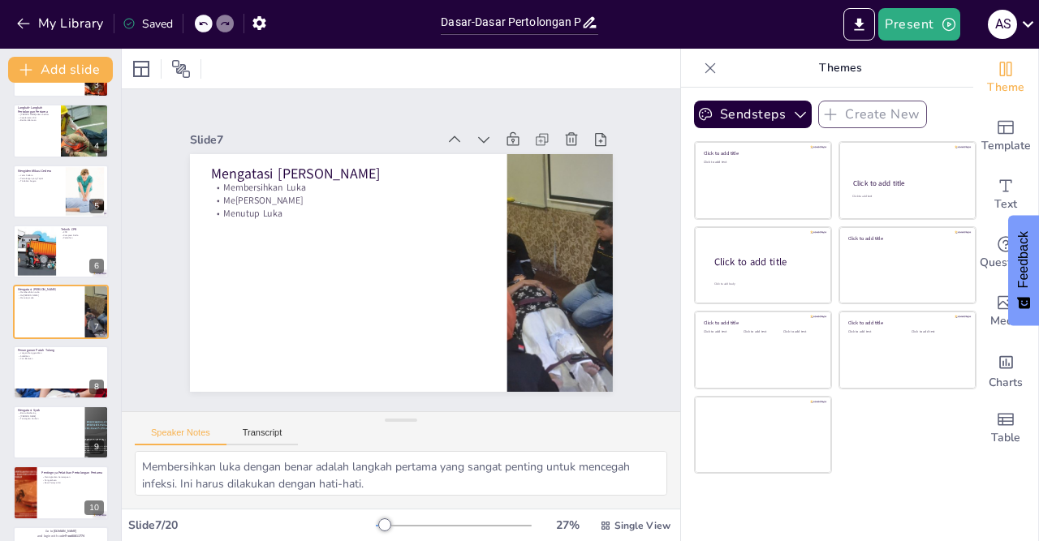
scroll to position [0, 0]
